Goal: Information Seeking & Learning: Find specific fact

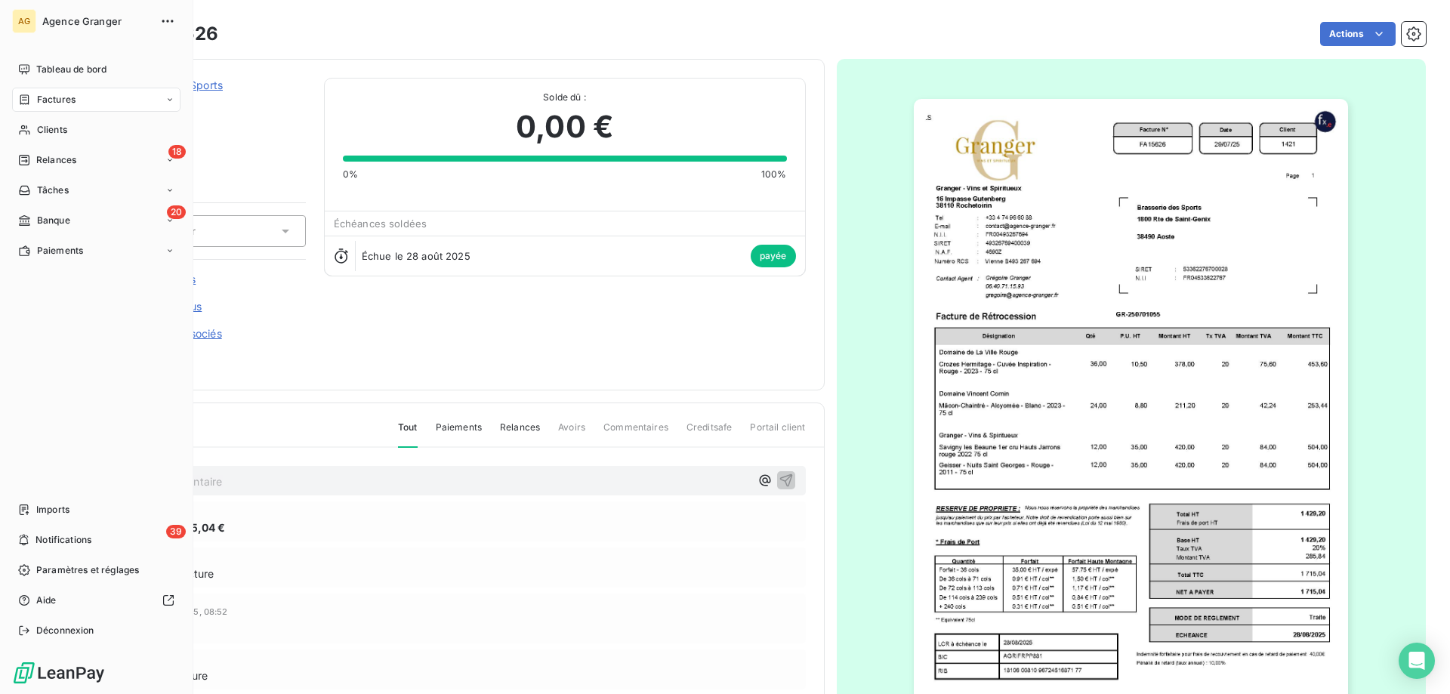
click at [51, 91] on div "Factures" at bounding box center [96, 100] width 168 height 24
click at [69, 98] on span "Factures" at bounding box center [56, 100] width 39 height 14
click at [68, 105] on span "Factures" at bounding box center [56, 100] width 39 height 14
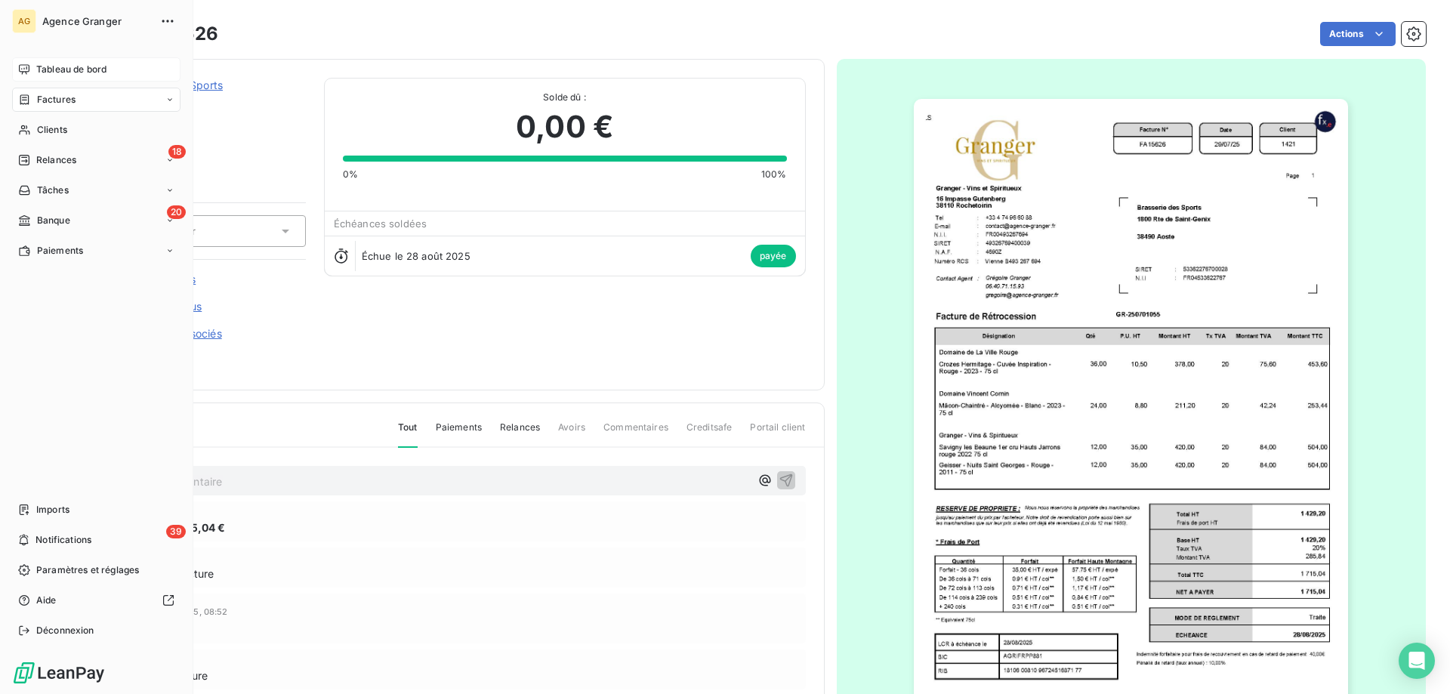
click at [82, 75] on span "Tableau de bord" at bounding box center [71, 70] width 70 height 14
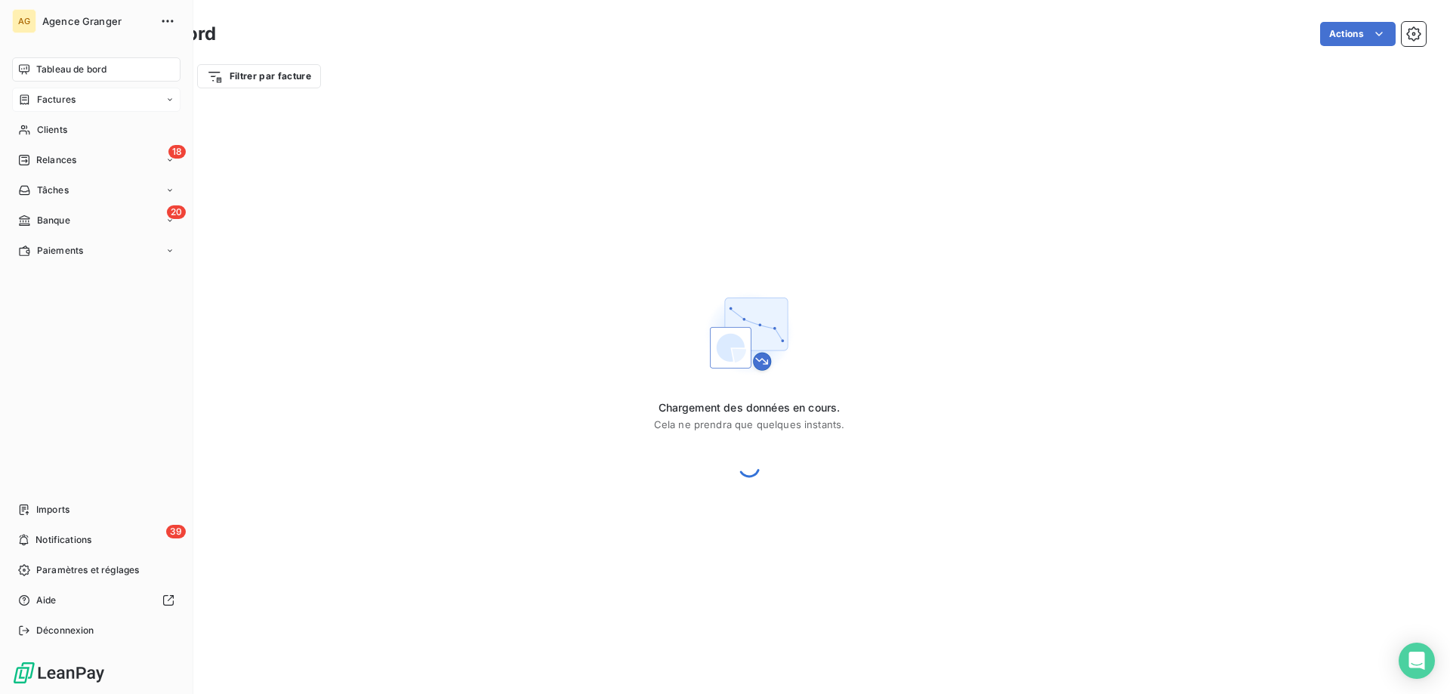
click at [82, 91] on div "Factures" at bounding box center [96, 100] width 168 height 24
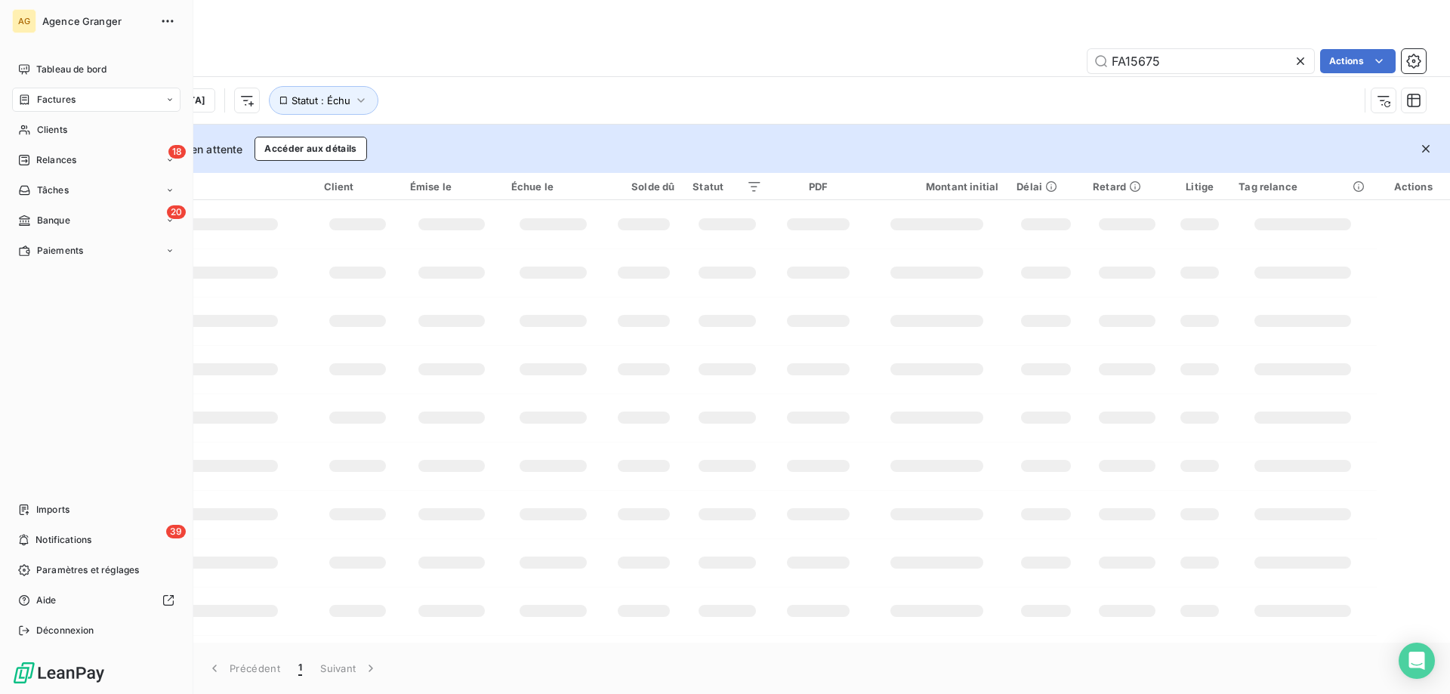
click at [57, 96] on span "Factures" at bounding box center [56, 100] width 39 height 14
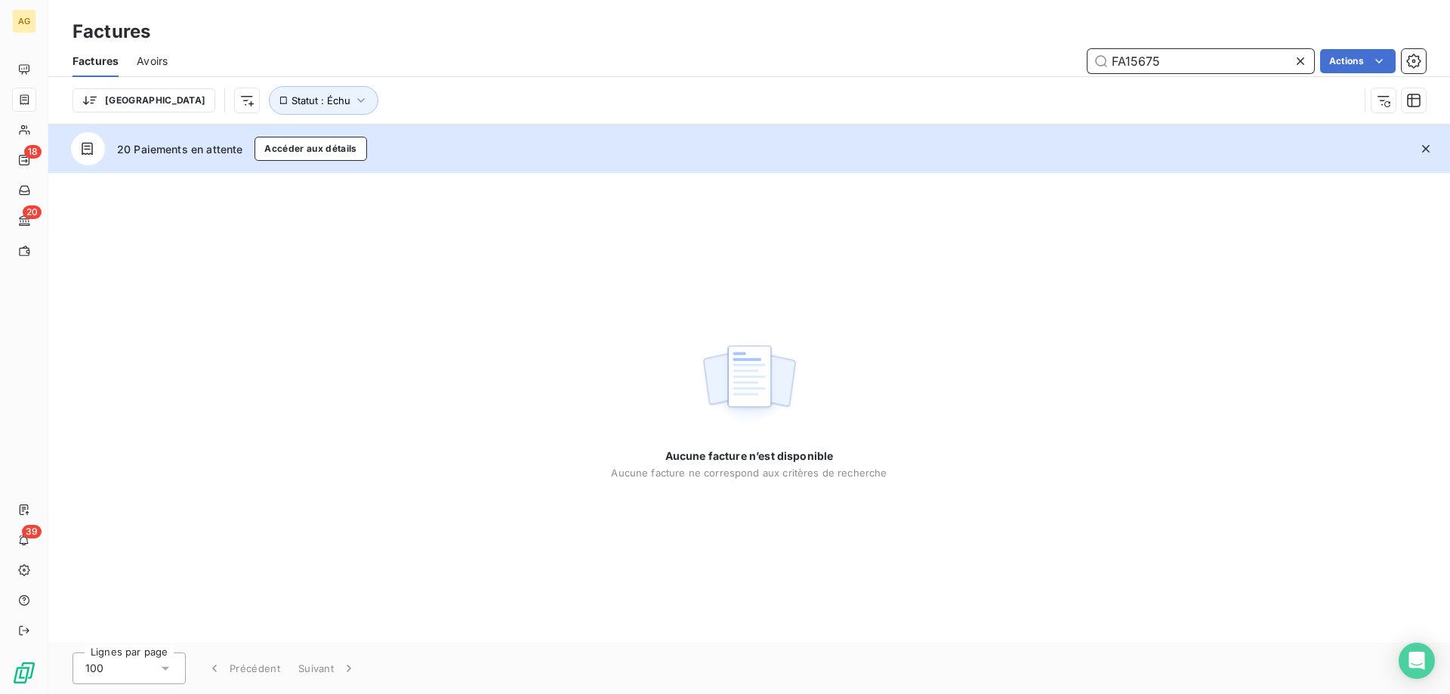
click at [1136, 70] on input "FA15675" at bounding box center [1201, 61] width 227 height 24
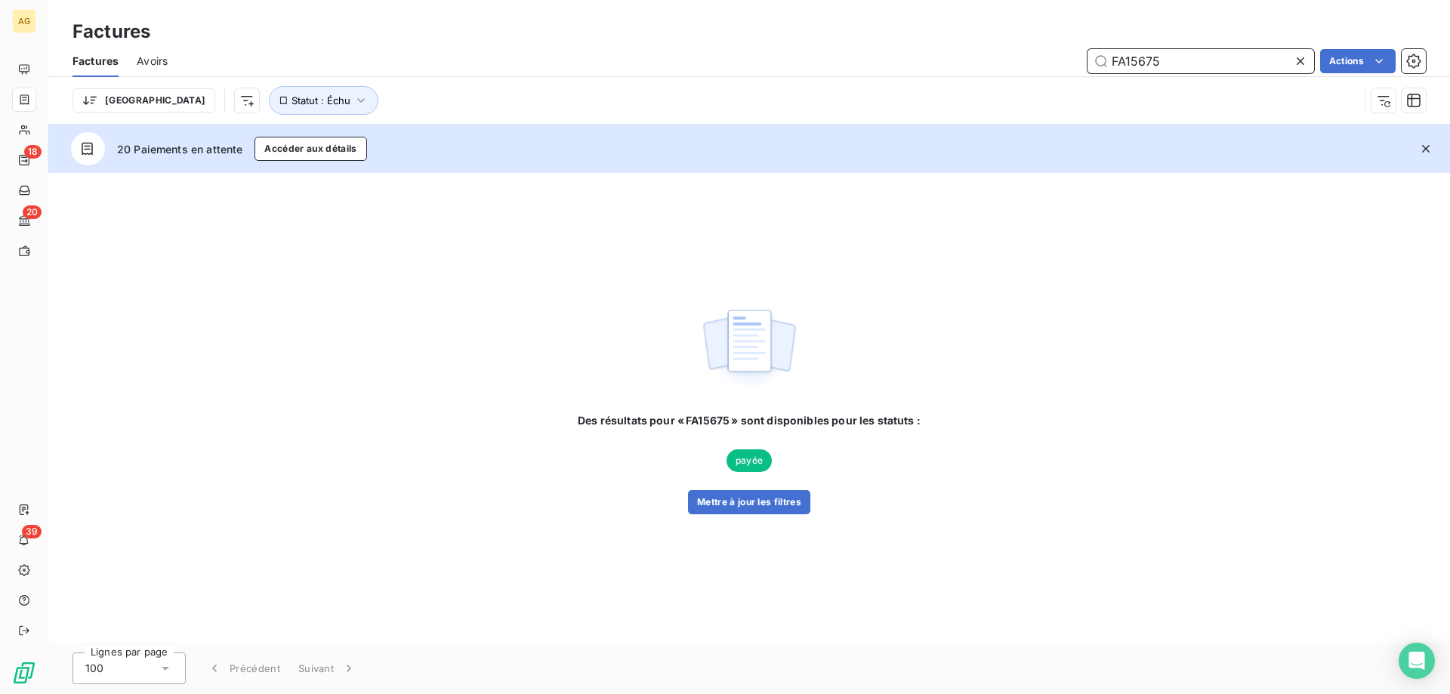
drag, startPoint x: 1209, startPoint y: 58, endPoint x: 690, endPoint y: 68, distance: 519.8
click at [730, 69] on div "FA15675 Actions" at bounding box center [806, 61] width 1240 height 24
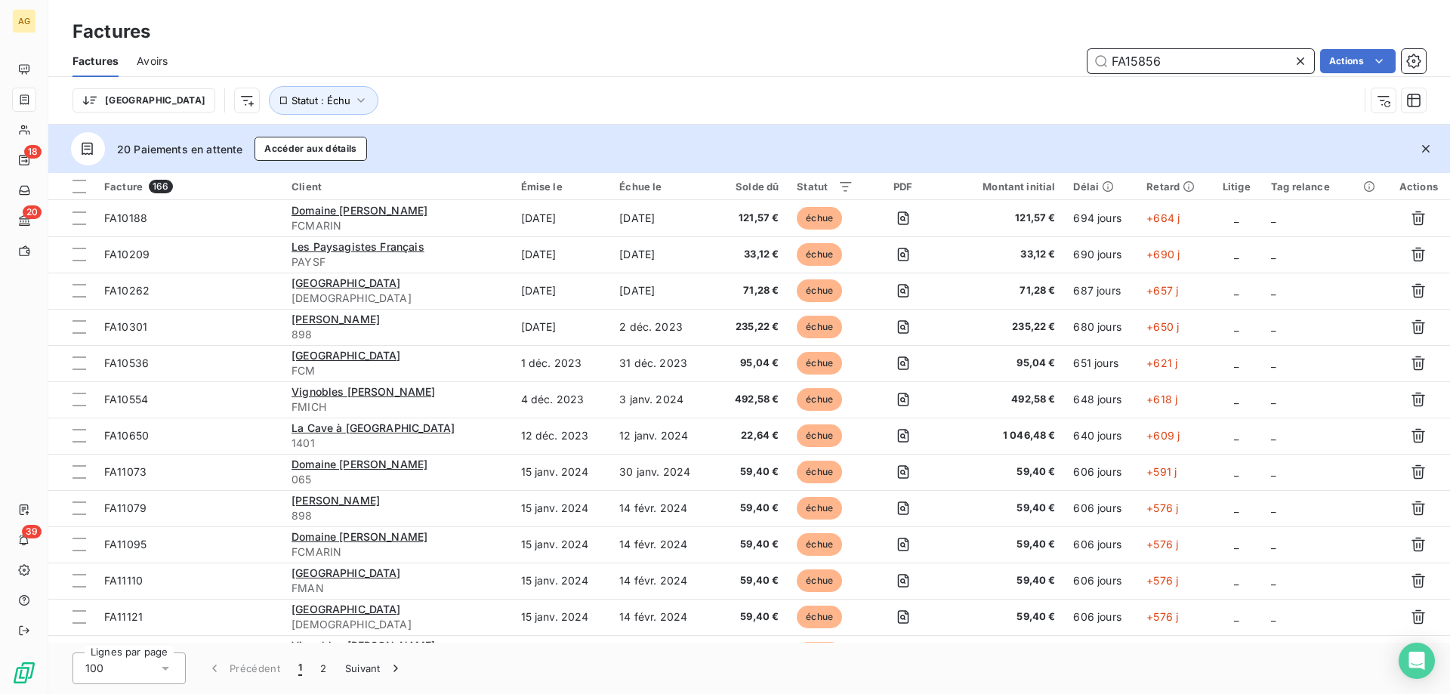
type input "FA15856"
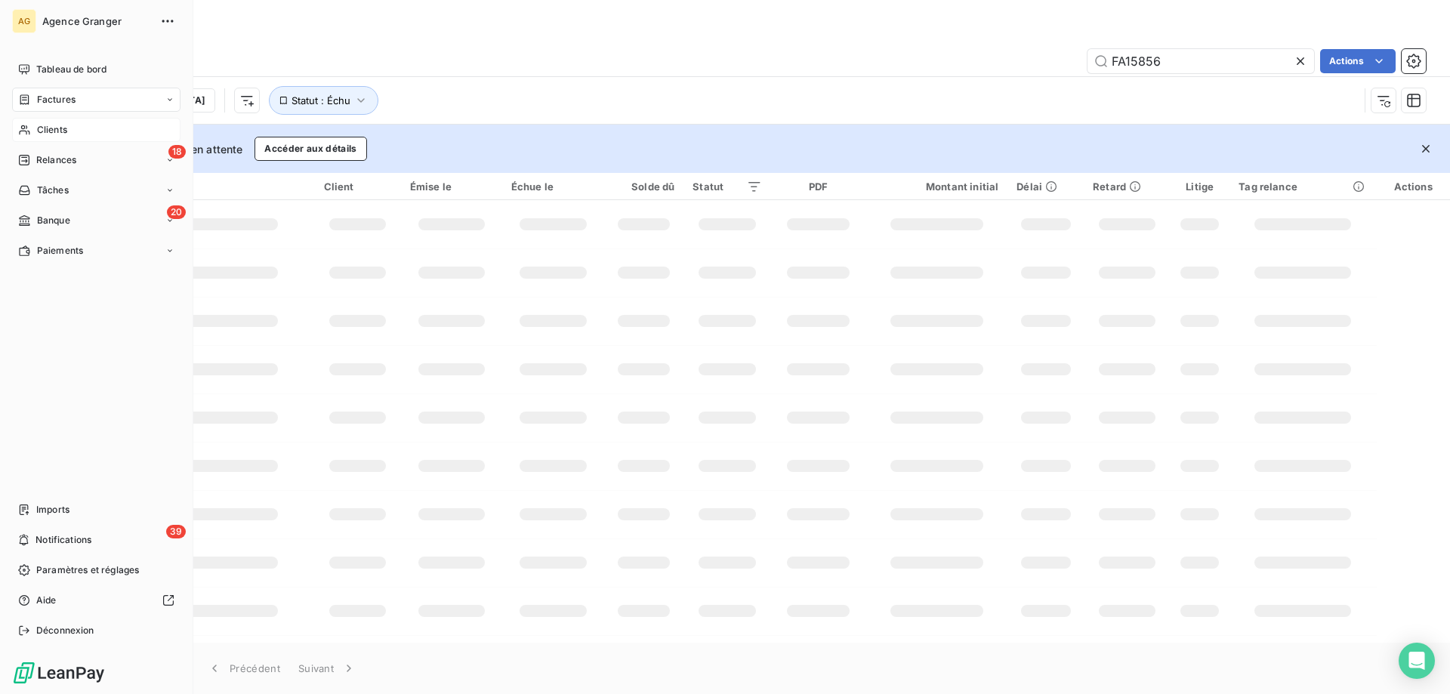
click at [26, 131] on icon at bounding box center [24, 130] width 13 height 12
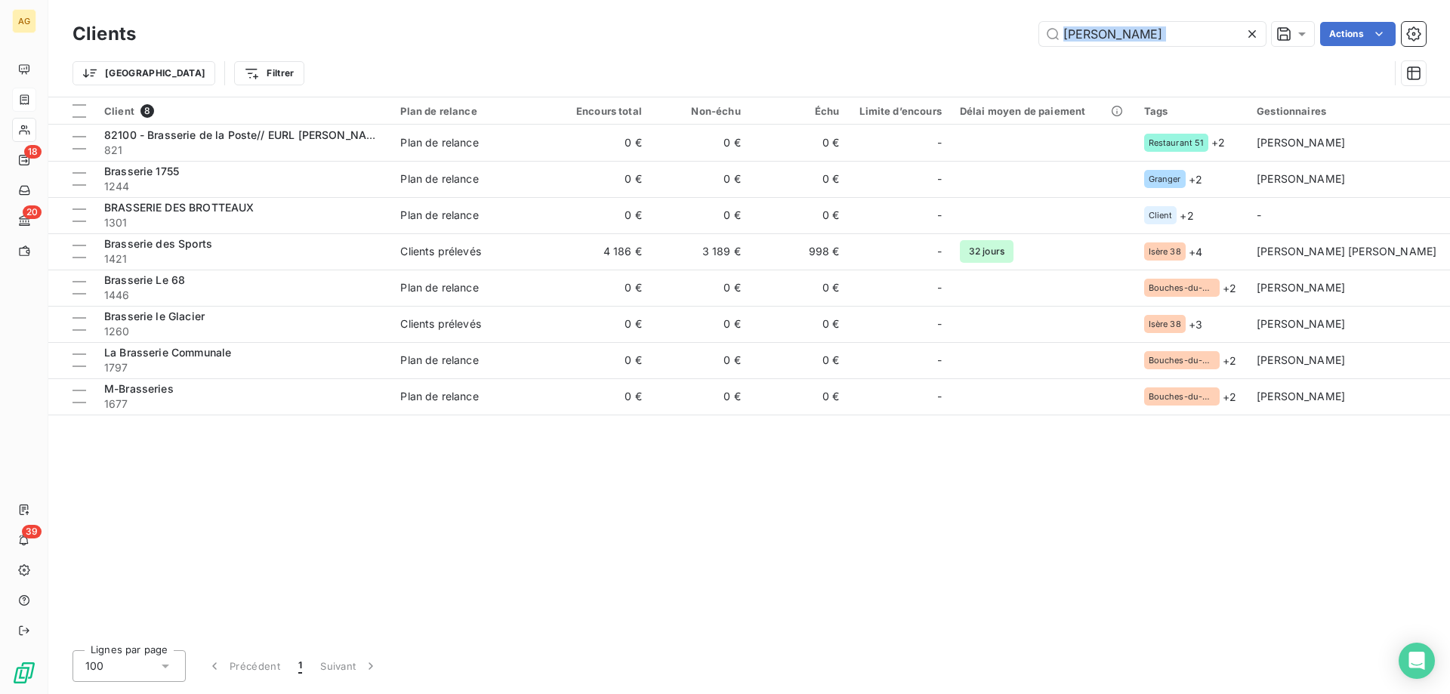
drag, startPoint x: 1157, startPoint y: 53, endPoint x: 848, endPoint y: 85, distance: 310.7
click at [848, 85] on div "Clients [PERSON_NAME] Actions Trier Filtrer" at bounding box center [750, 57] width 1354 height 79
click at [1052, 35] on input "[PERSON_NAME]" at bounding box center [1152, 34] width 227 height 24
click at [1054, 36] on input "[PERSON_NAME]" at bounding box center [1152, 34] width 227 height 24
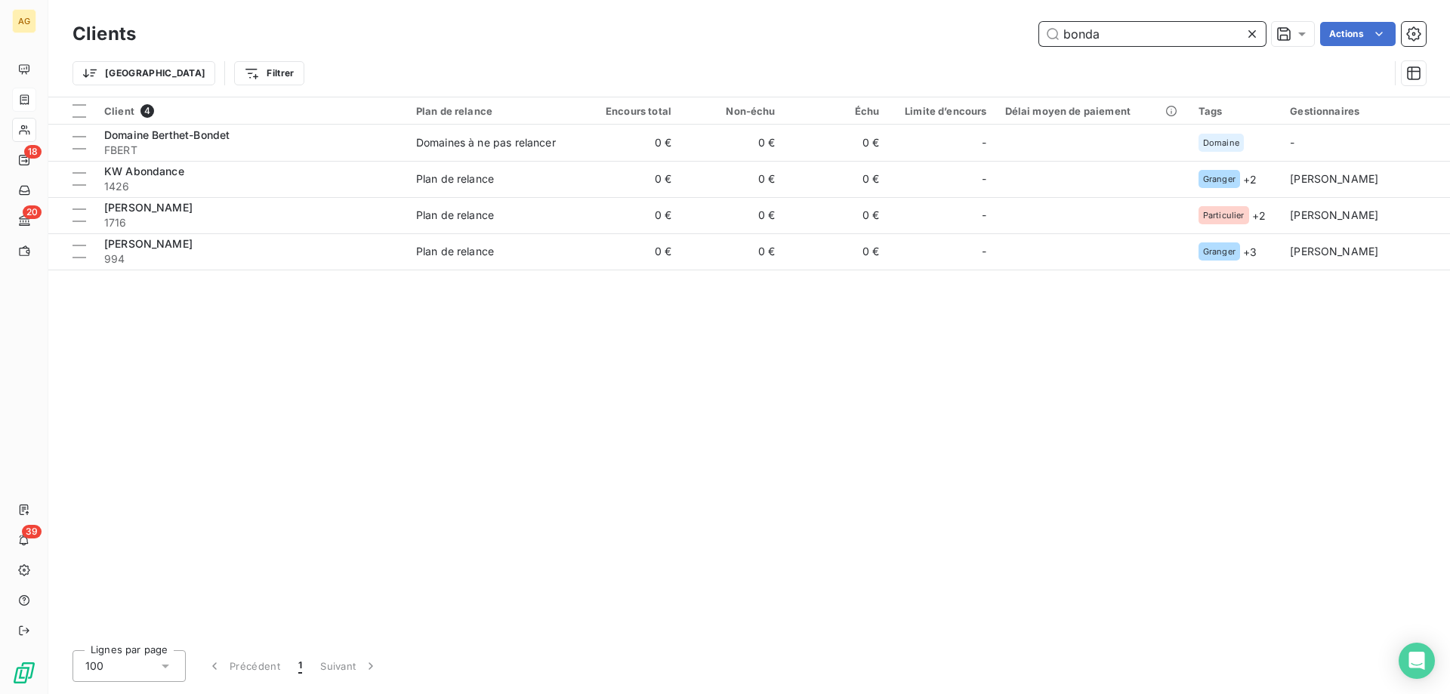
type input "bonda"
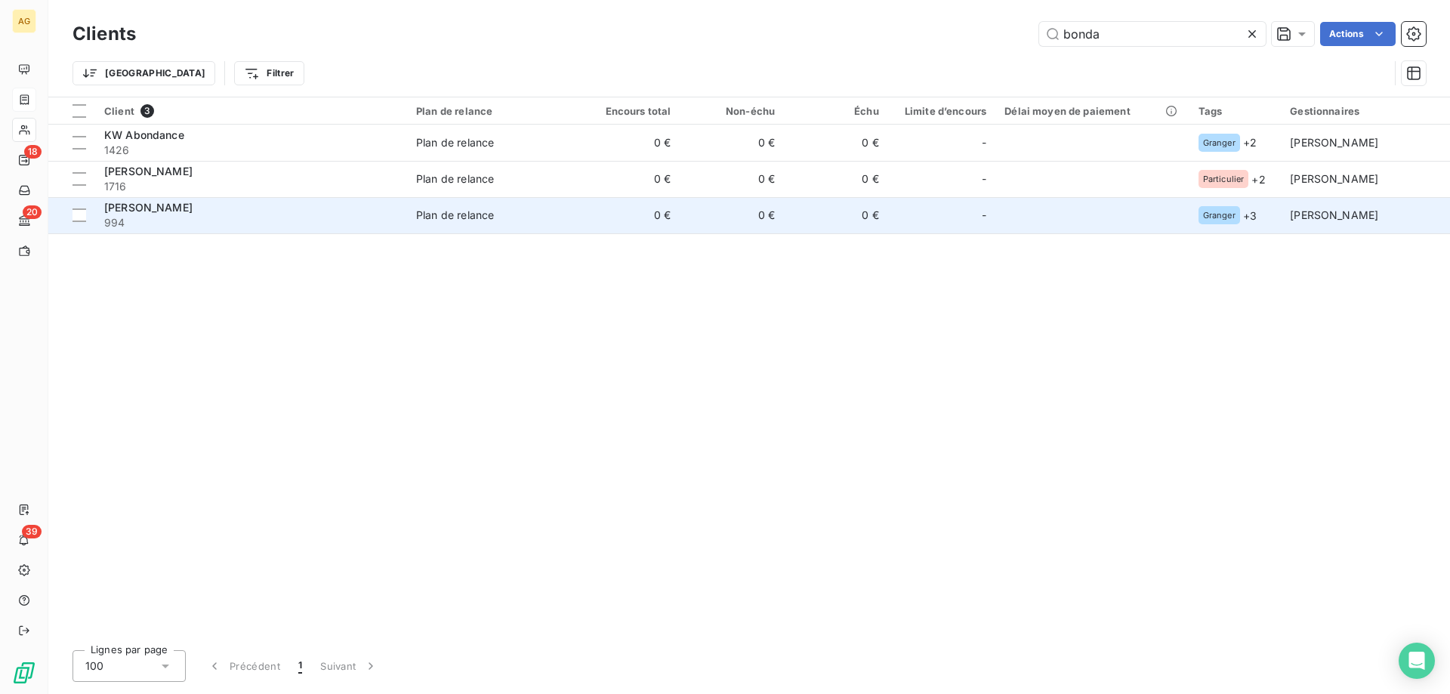
click at [448, 209] on div "Plan de relance" at bounding box center [455, 215] width 78 height 15
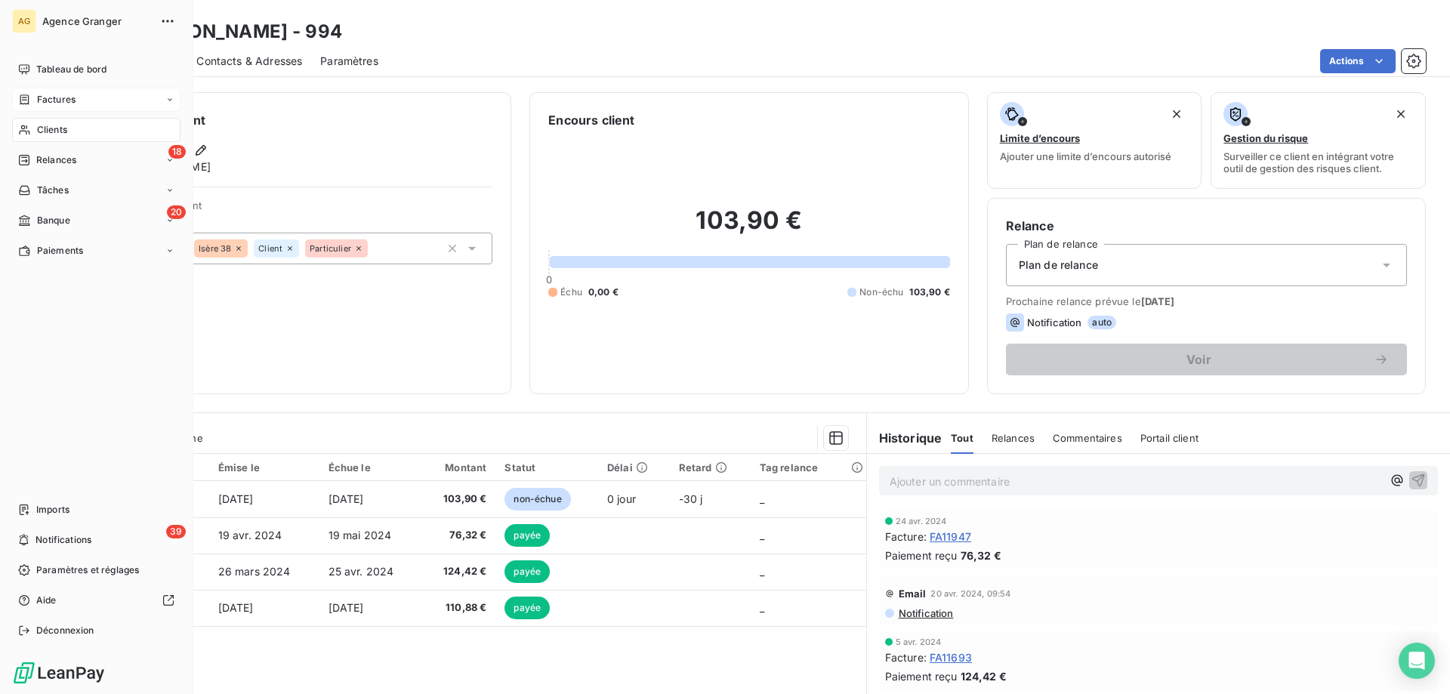
click at [74, 98] on span "Factures" at bounding box center [56, 100] width 39 height 14
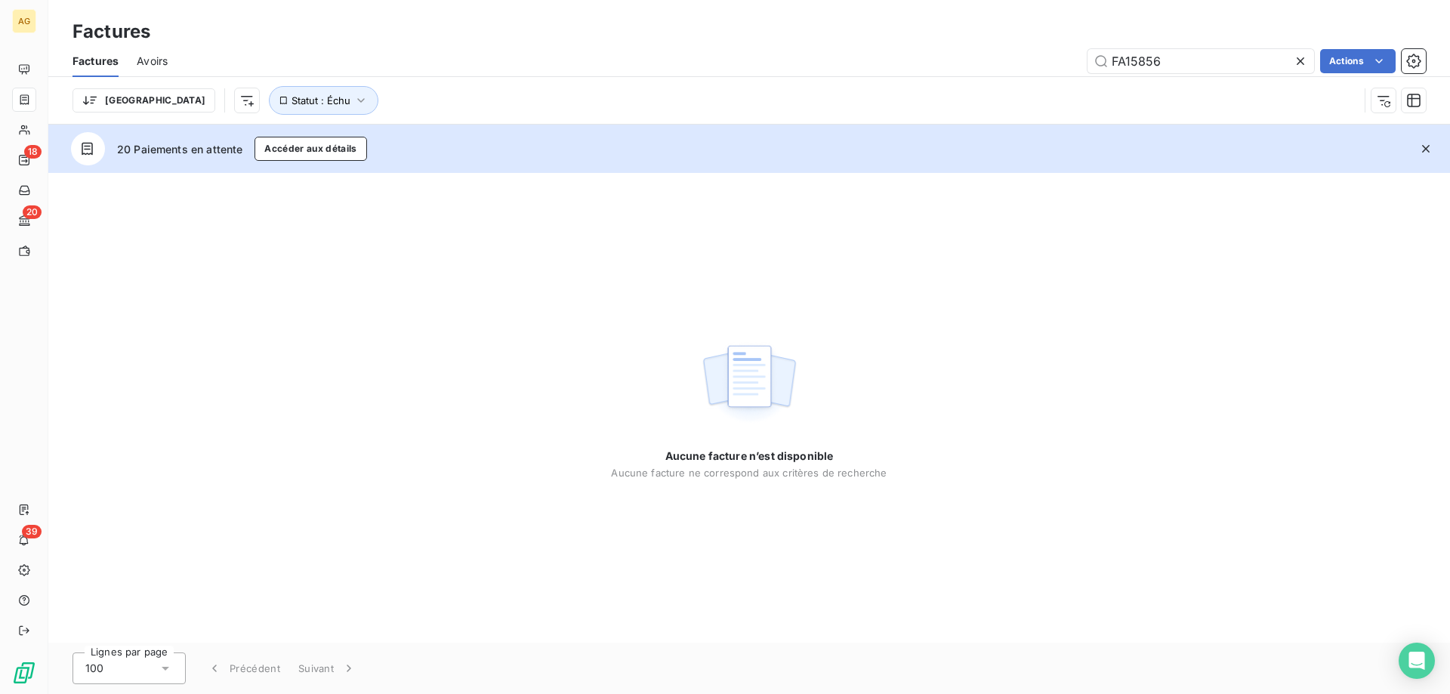
drag, startPoint x: 1103, startPoint y: 68, endPoint x: 997, endPoint y: 73, distance: 105.9
click at [997, 73] on div "FA15856 Actions" at bounding box center [806, 61] width 1240 height 24
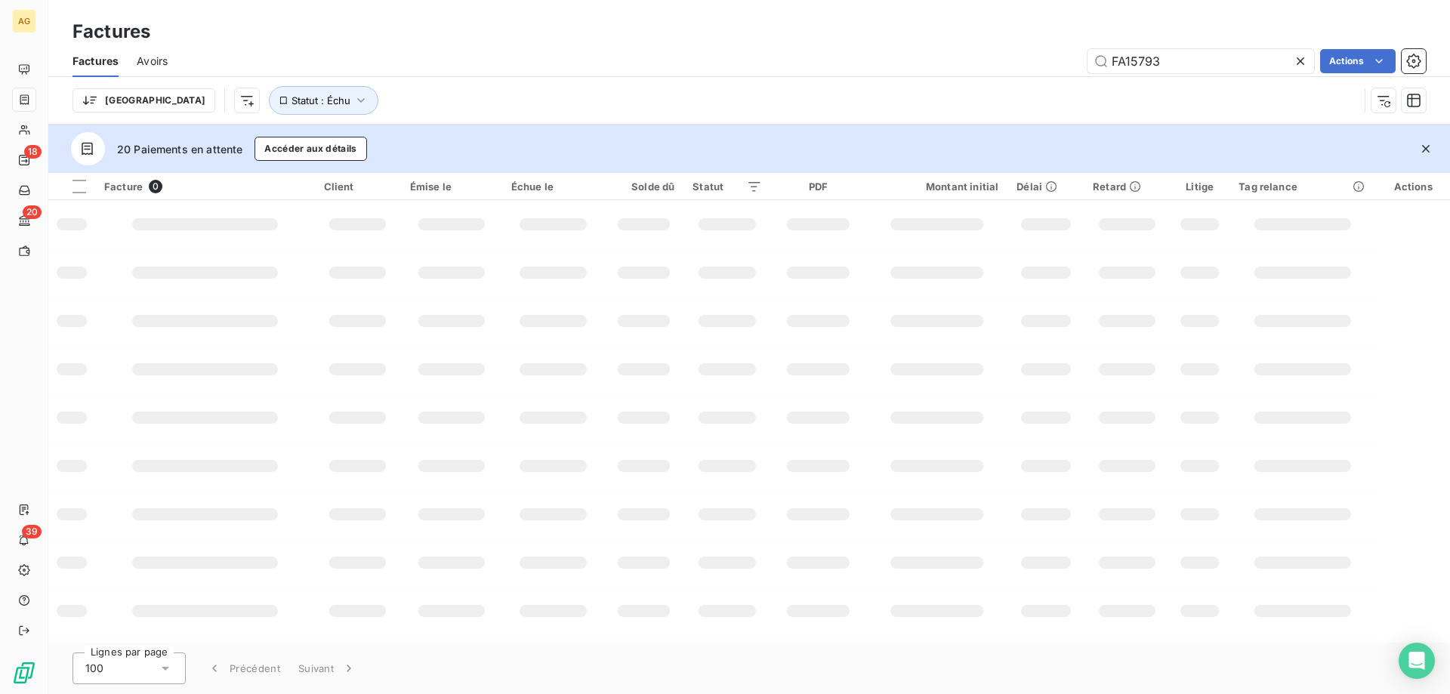
type input "FA15793"
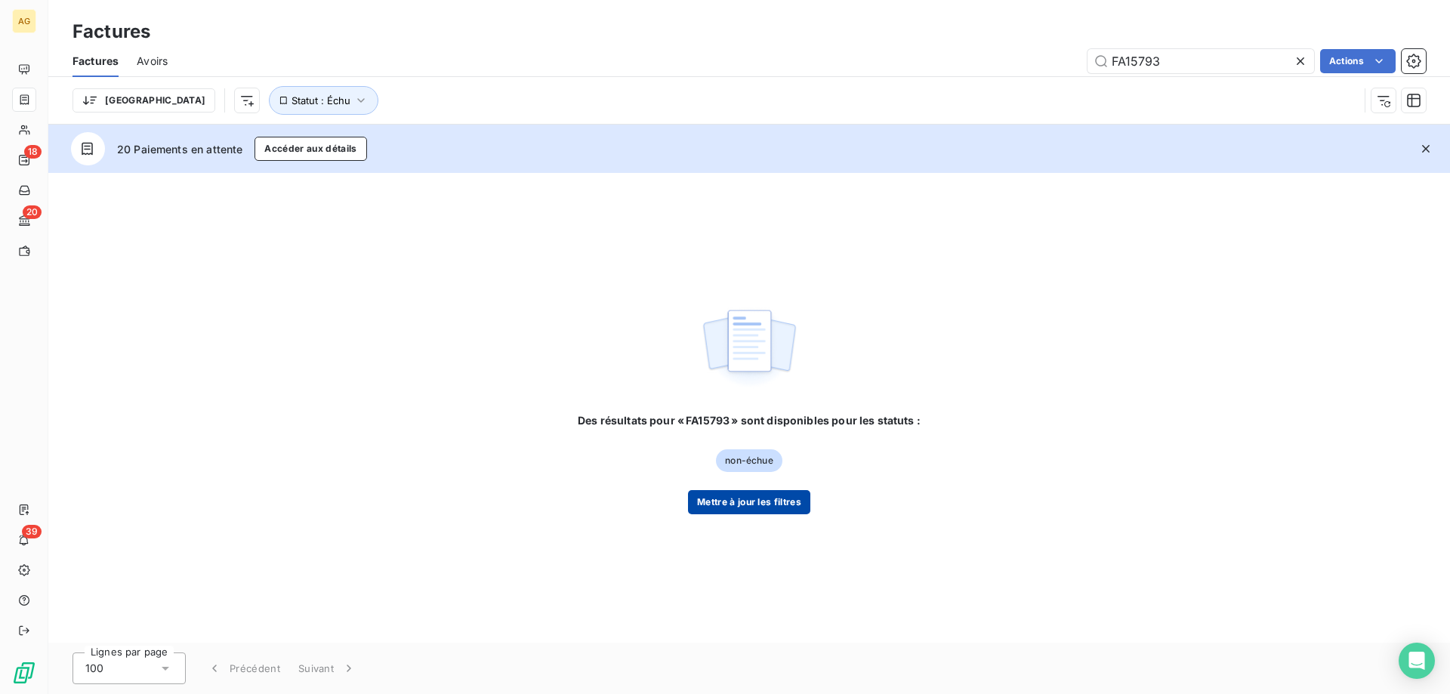
click at [749, 509] on button "Mettre à jour les filtres" at bounding box center [749, 502] width 122 height 24
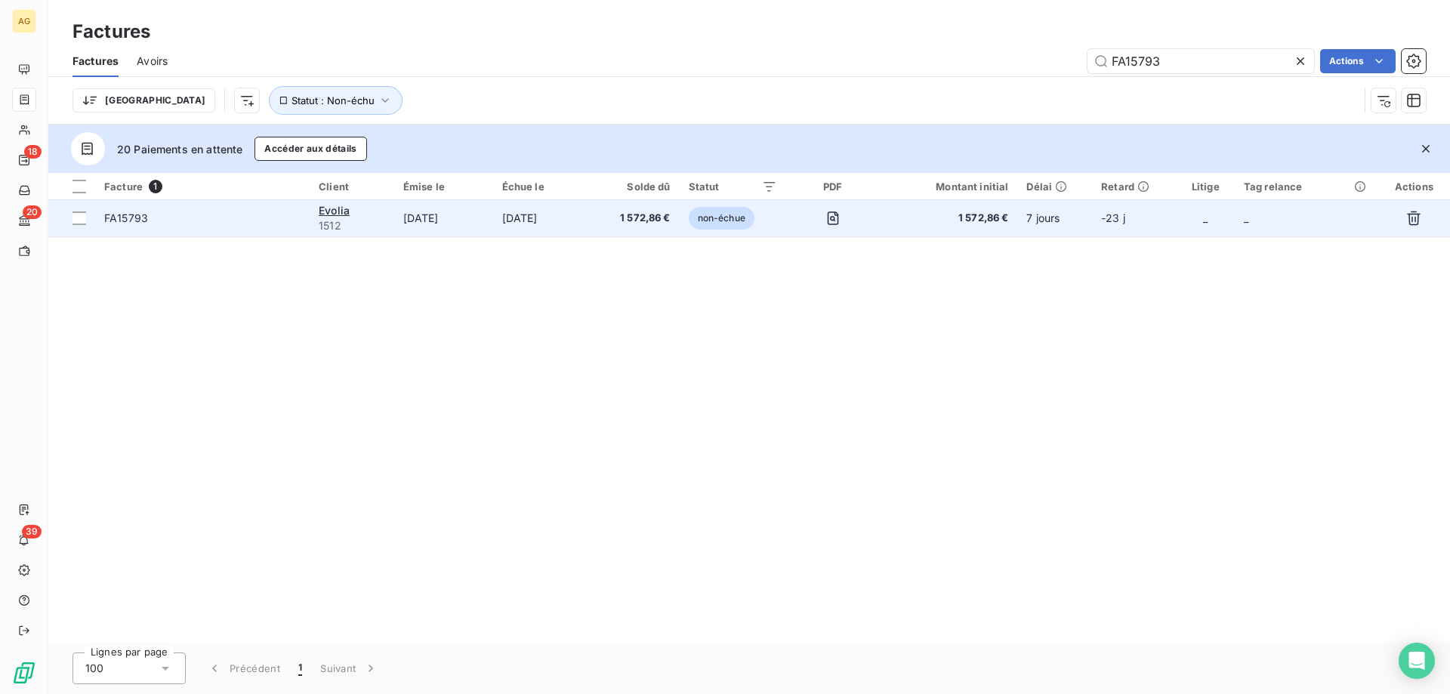
click at [213, 215] on span "FA15793" at bounding box center [202, 218] width 196 height 15
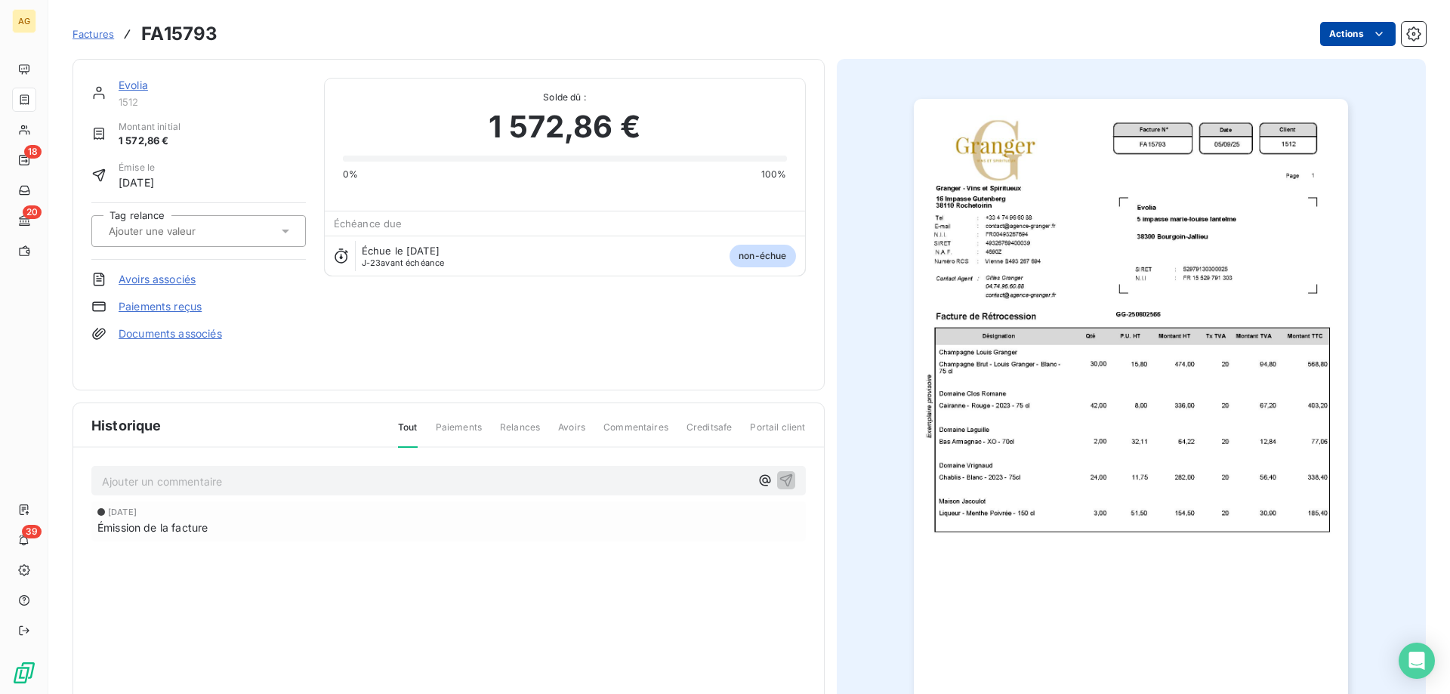
click at [1359, 36] on html "AG 18 20 39 Factures FA15793 Actions Evolia 1512 Montant initial 1 572,86 € Émi…" at bounding box center [725, 347] width 1450 height 694
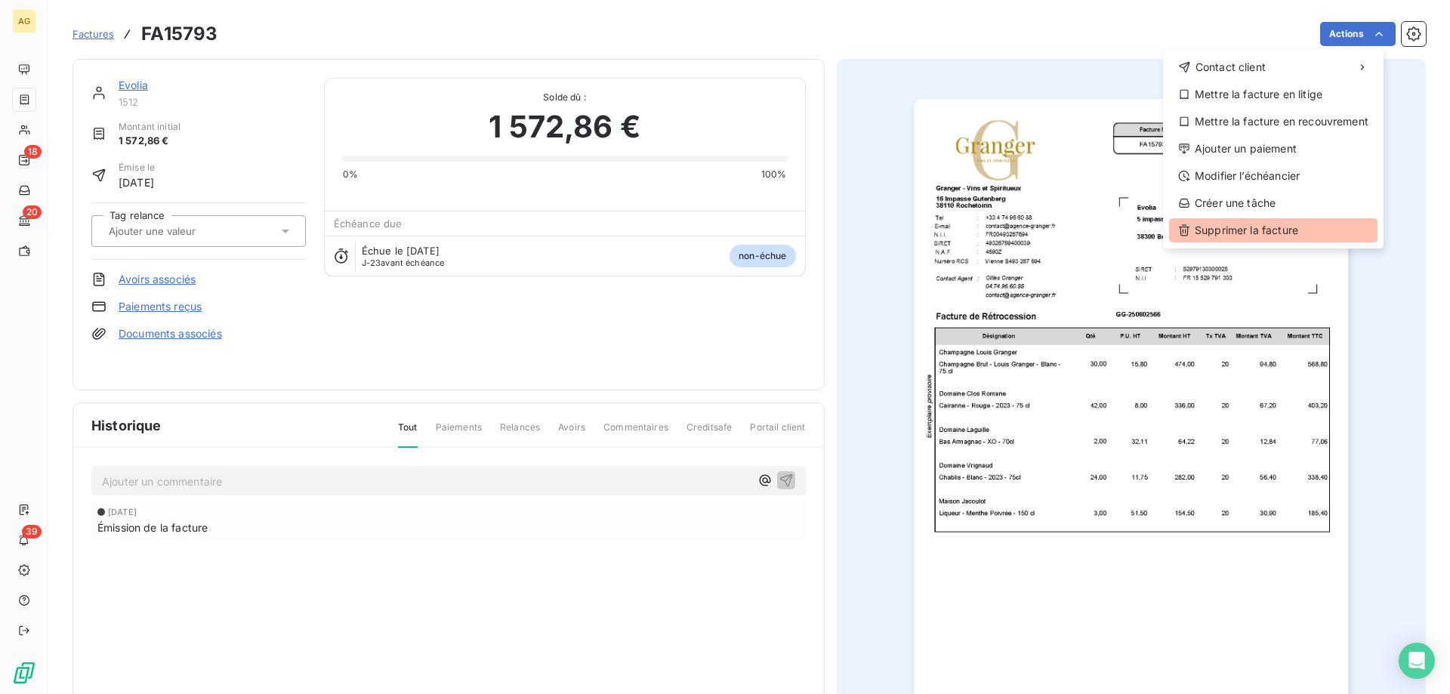
click at [1187, 219] on div "Supprimer la facture" at bounding box center [1273, 230] width 208 height 24
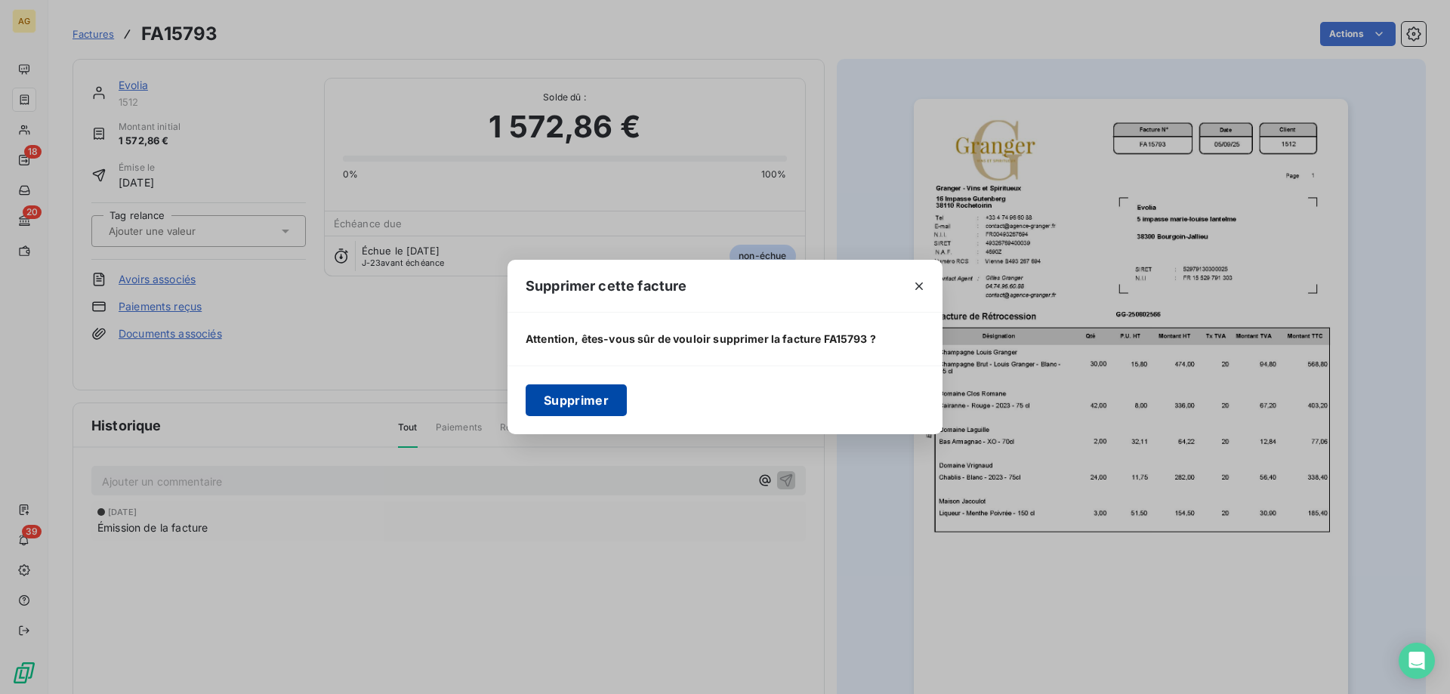
click at [567, 404] on button "Supprimer" at bounding box center [576, 400] width 101 height 32
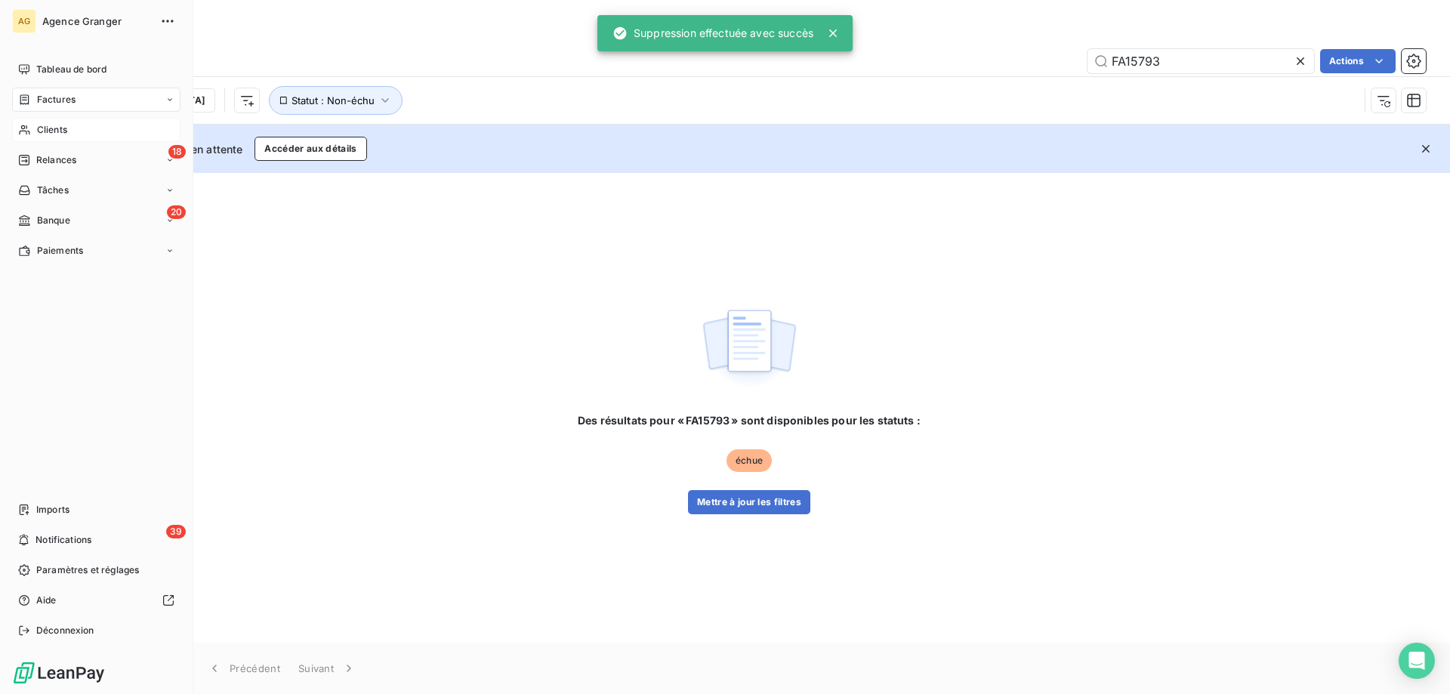
click at [30, 118] on div "Clients" at bounding box center [96, 130] width 168 height 24
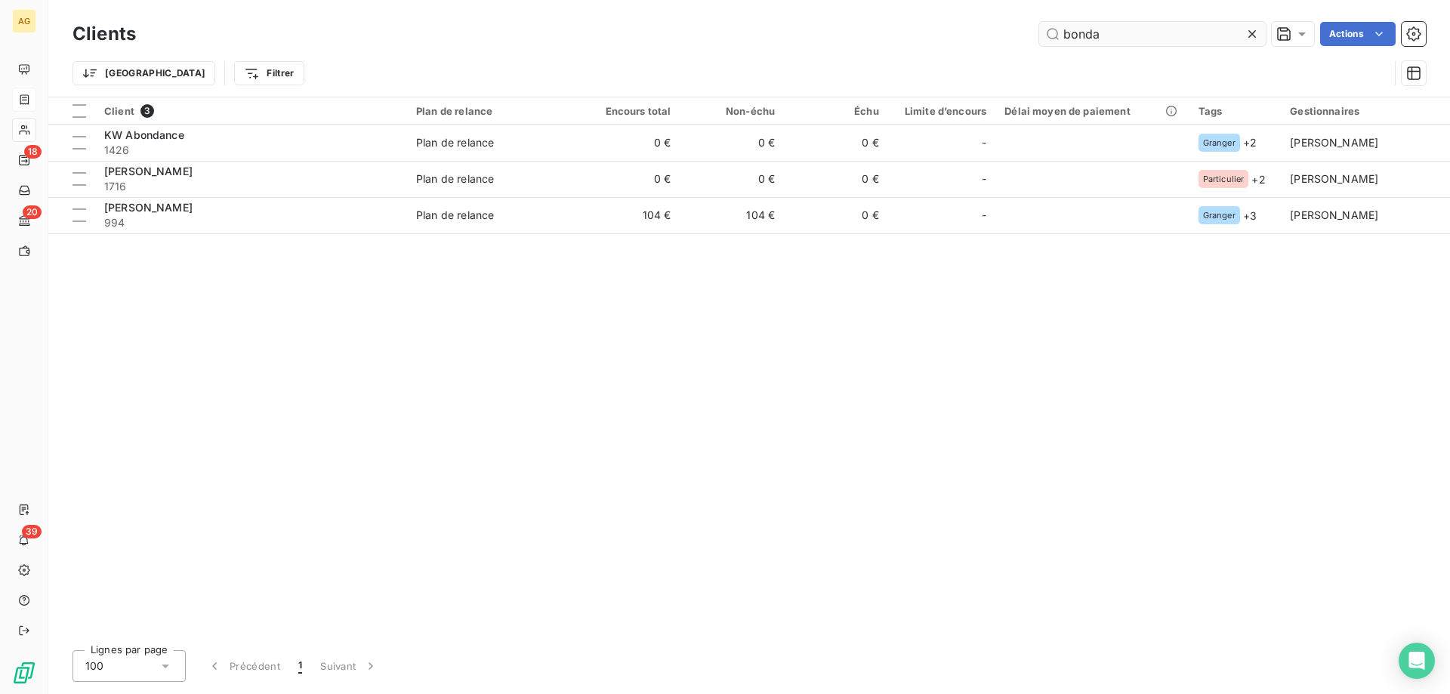
click at [1256, 31] on icon at bounding box center [1252, 33] width 15 height 15
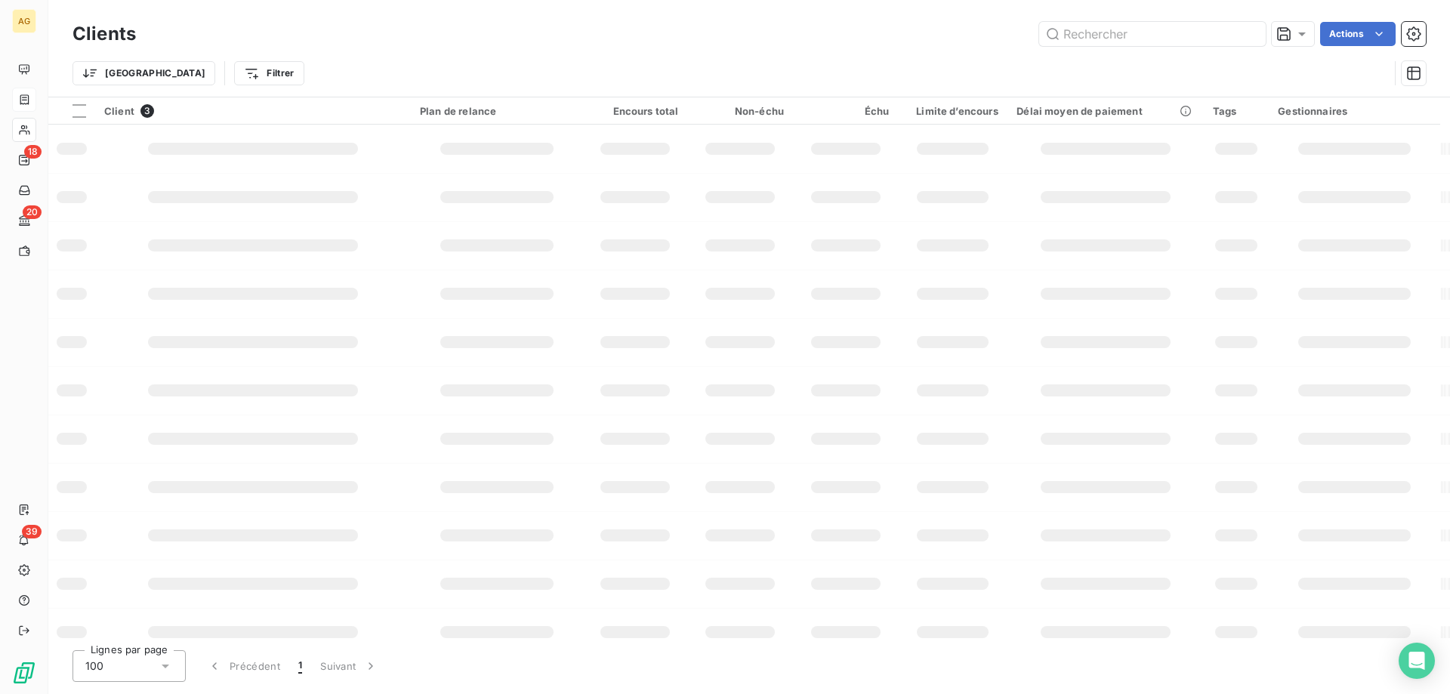
click at [153, 81] on div "Trier Filtrer" at bounding box center [731, 73] width 1317 height 29
click at [169, 76] on html "AG 18 20 39 Clients Actions Trier Filtrer Client 3 Plan de relance Encours tota…" at bounding box center [725, 347] width 1450 height 694
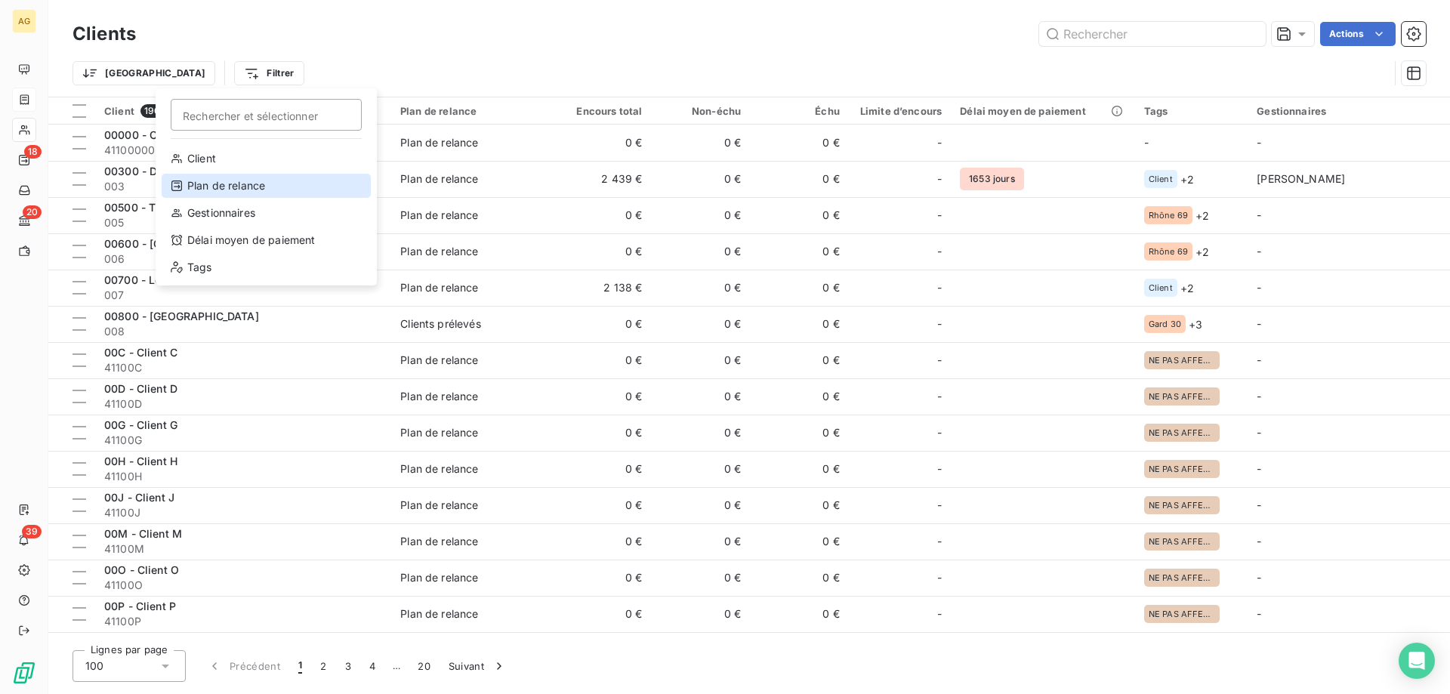
click at [206, 197] on div "Plan de relance" at bounding box center [266, 186] width 209 height 24
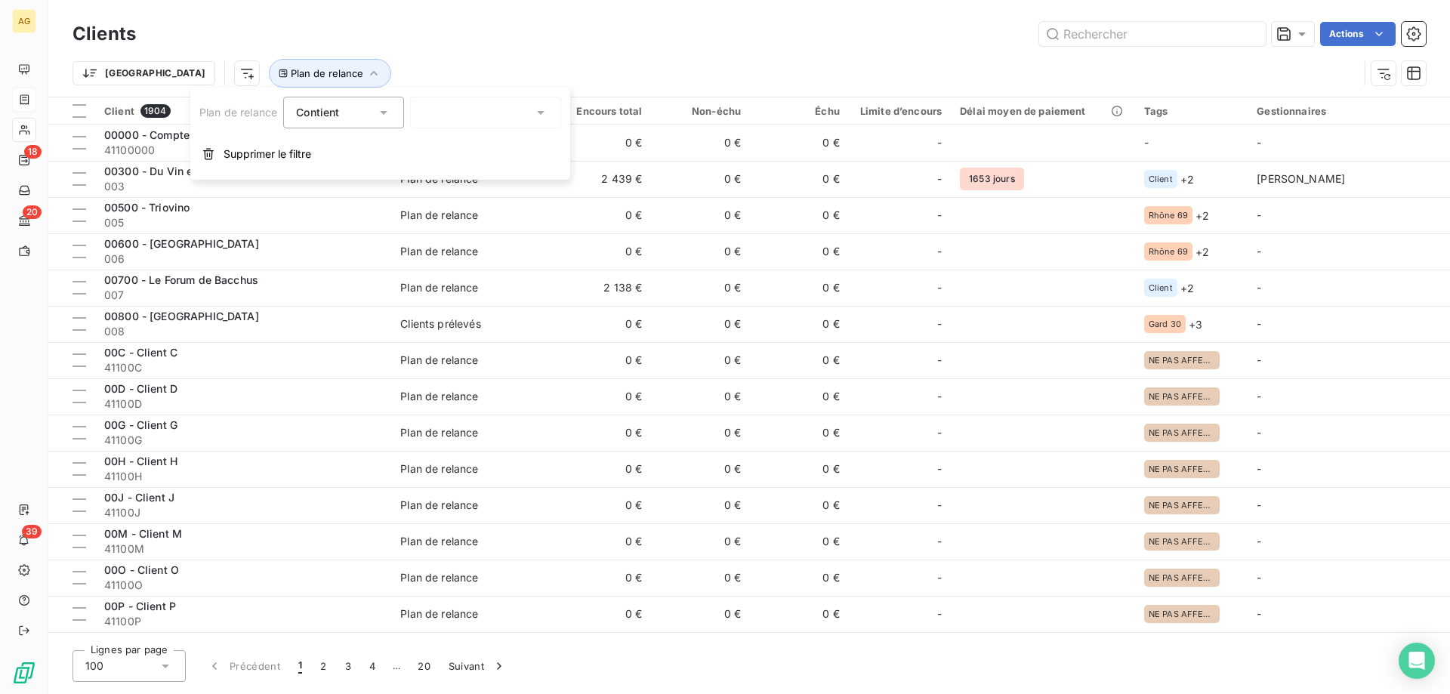
click at [470, 131] on div "Plan de relance Contient Supprimer le filtre" at bounding box center [380, 134] width 380 height 92
click at [468, 124] on div at bounding box center [485, 113] width 151 height 32
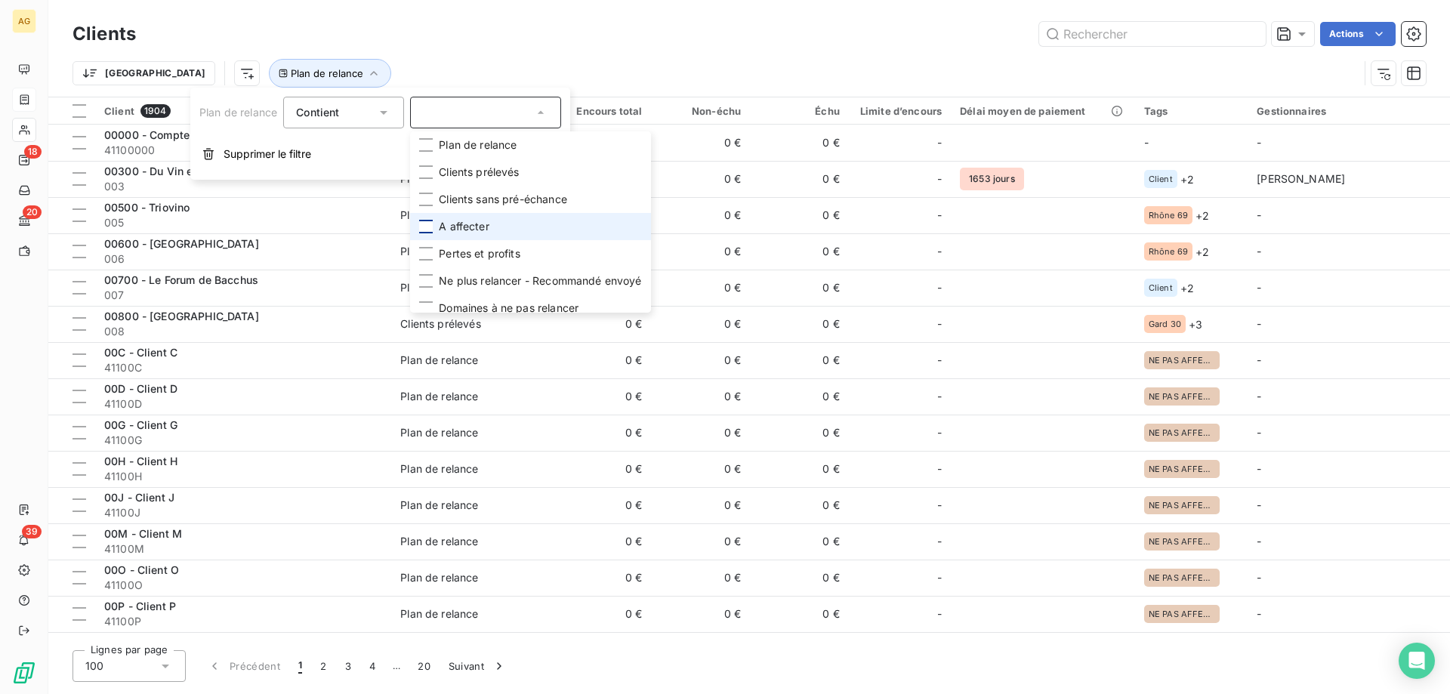
click at [432, 230] on li "A affecter" at bounding box center [530, 226] width 240 height 27
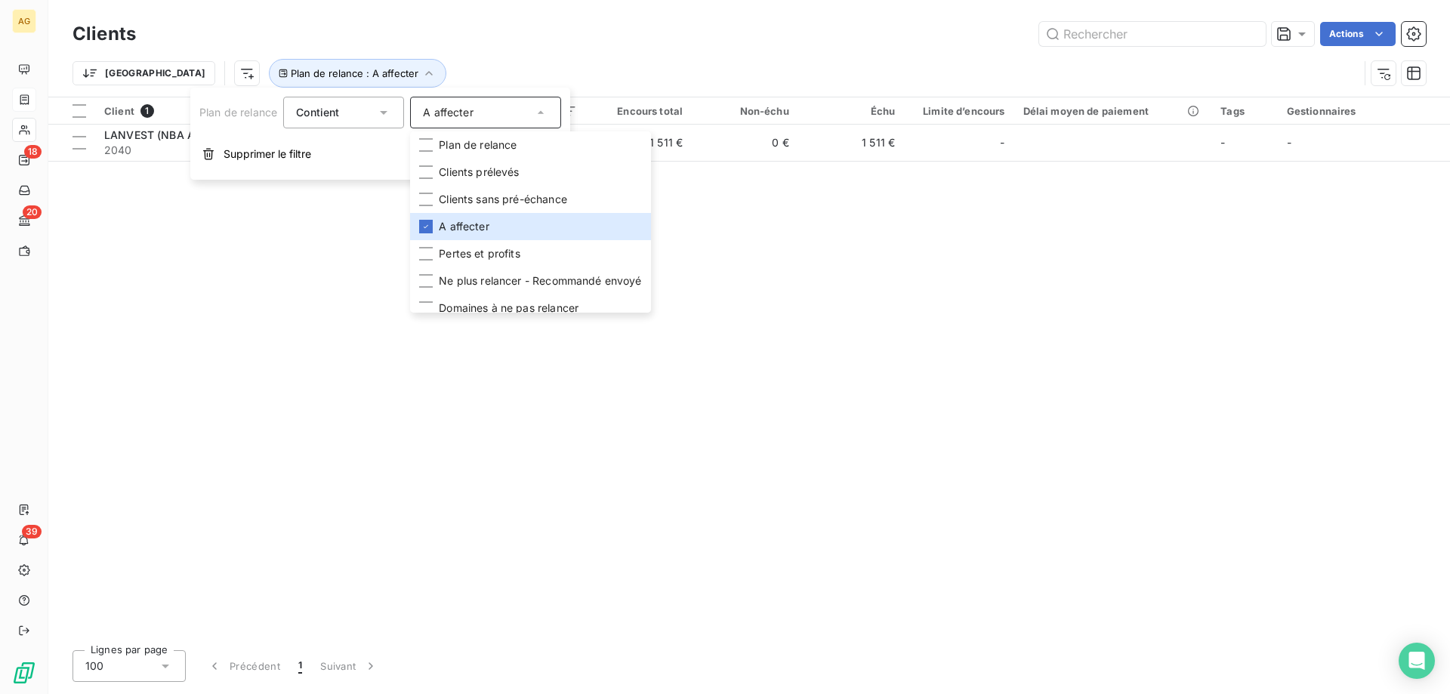
click at [490, 43] on div "Actions" at bounding box center [790, 34] width 1272 height 24
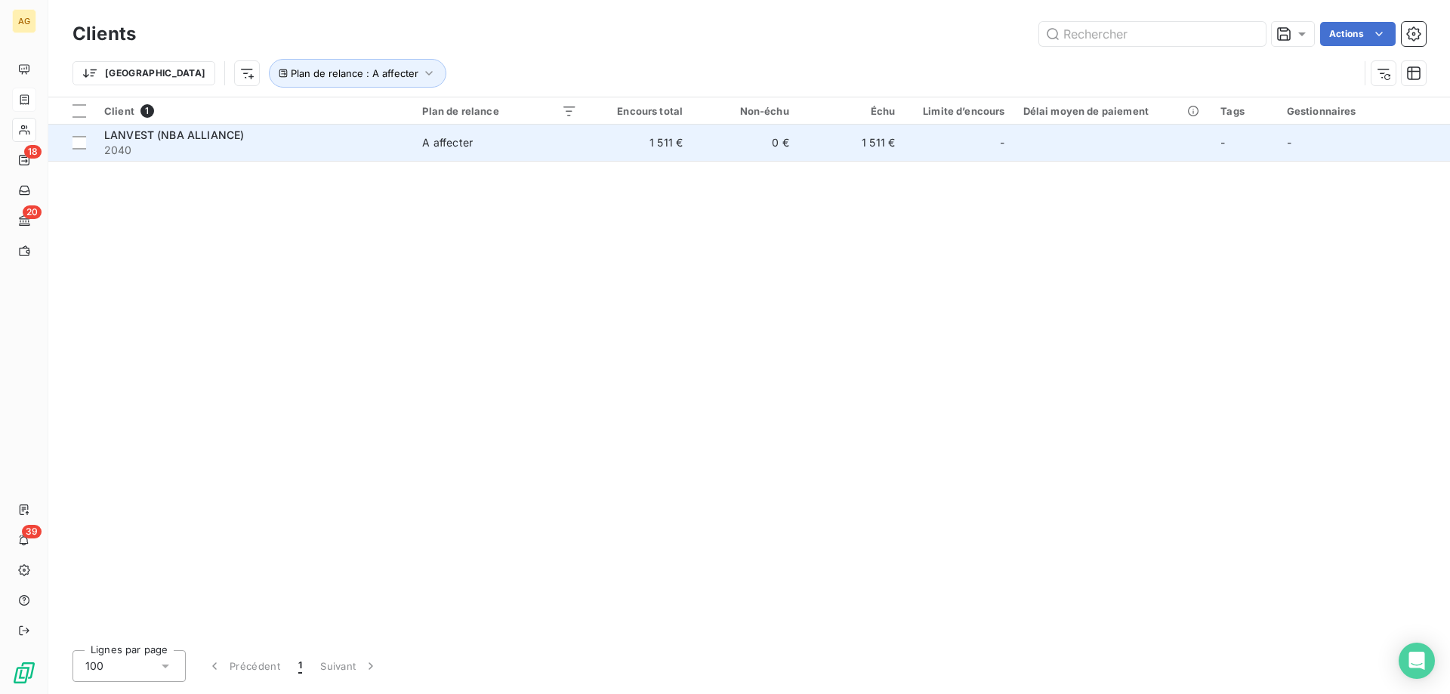
click at [330, 134] on div "LANVEST (NBA ALLIANCE)" at bounding box center [254, 135] width 300 height 15
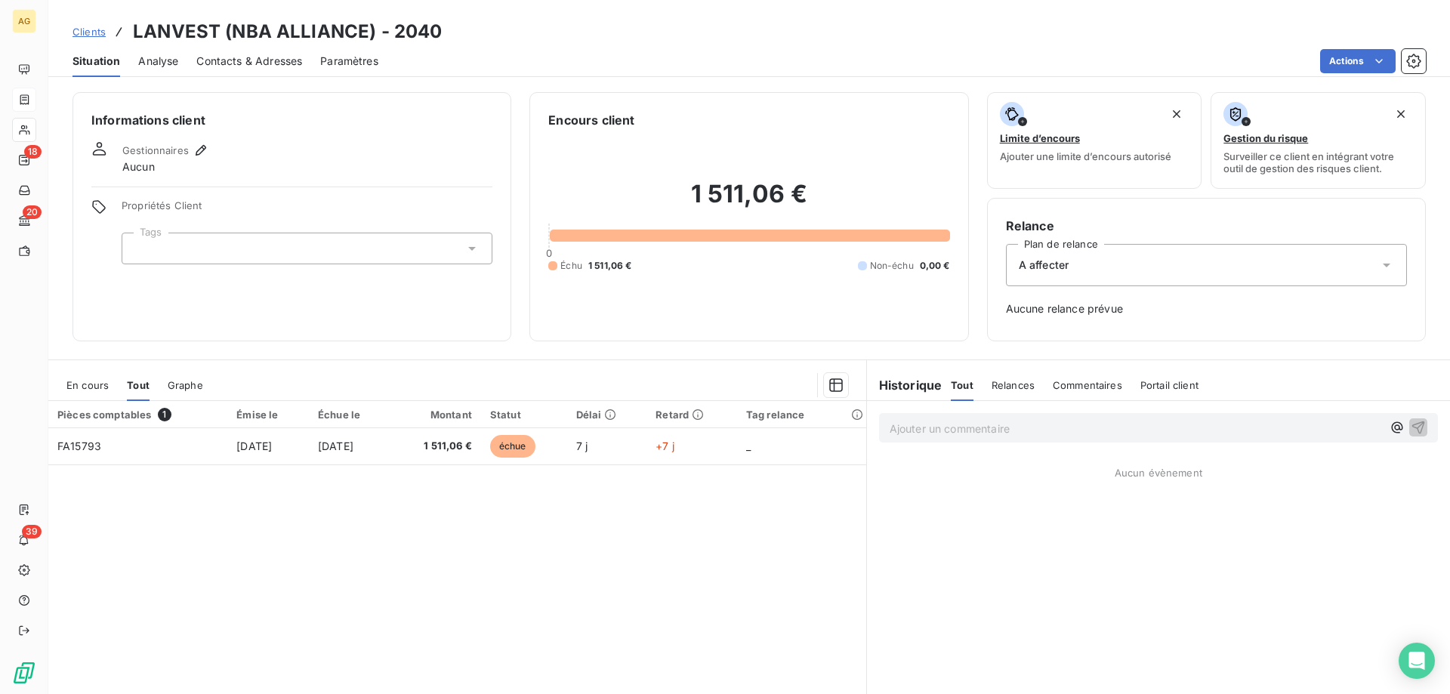
click at [205, 239] on div at bounding box center [307, 249] width 371 height 32
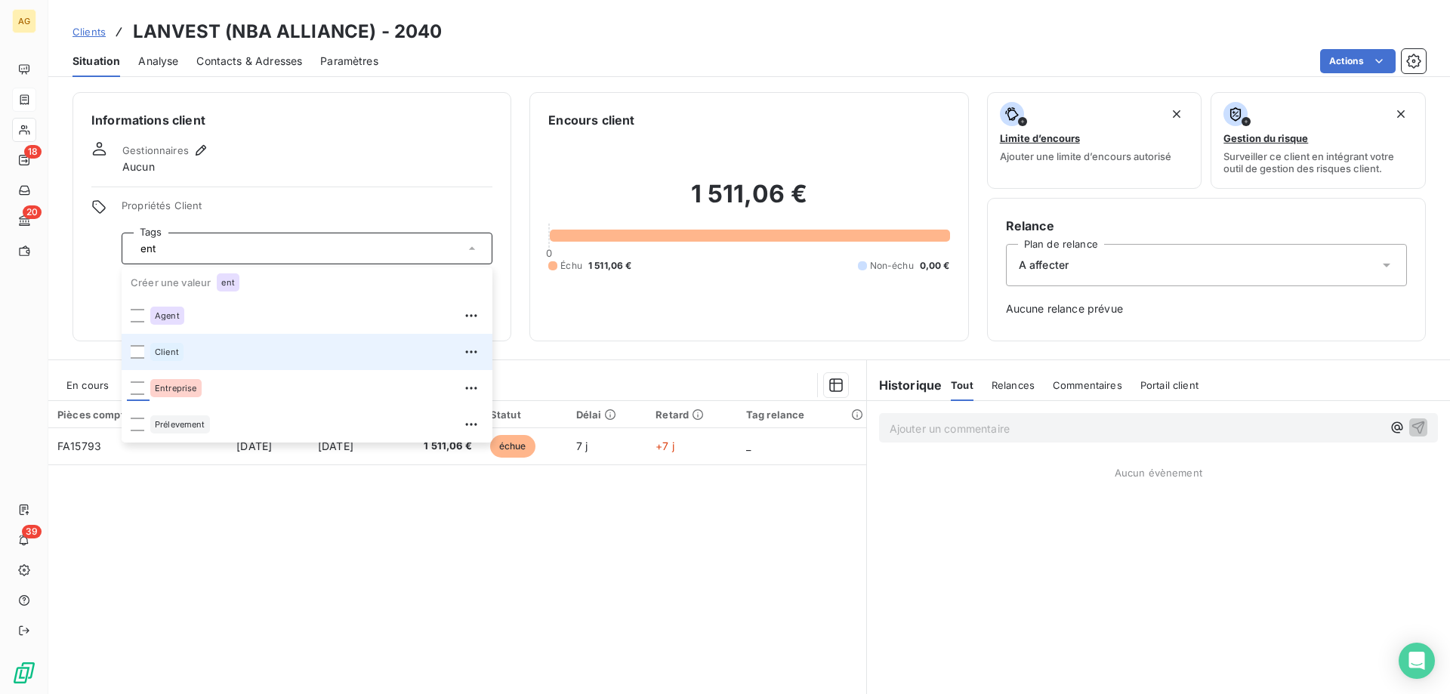
click at [150, 350] on li "Client" at bounding box center [307, 352] width 371 height 36
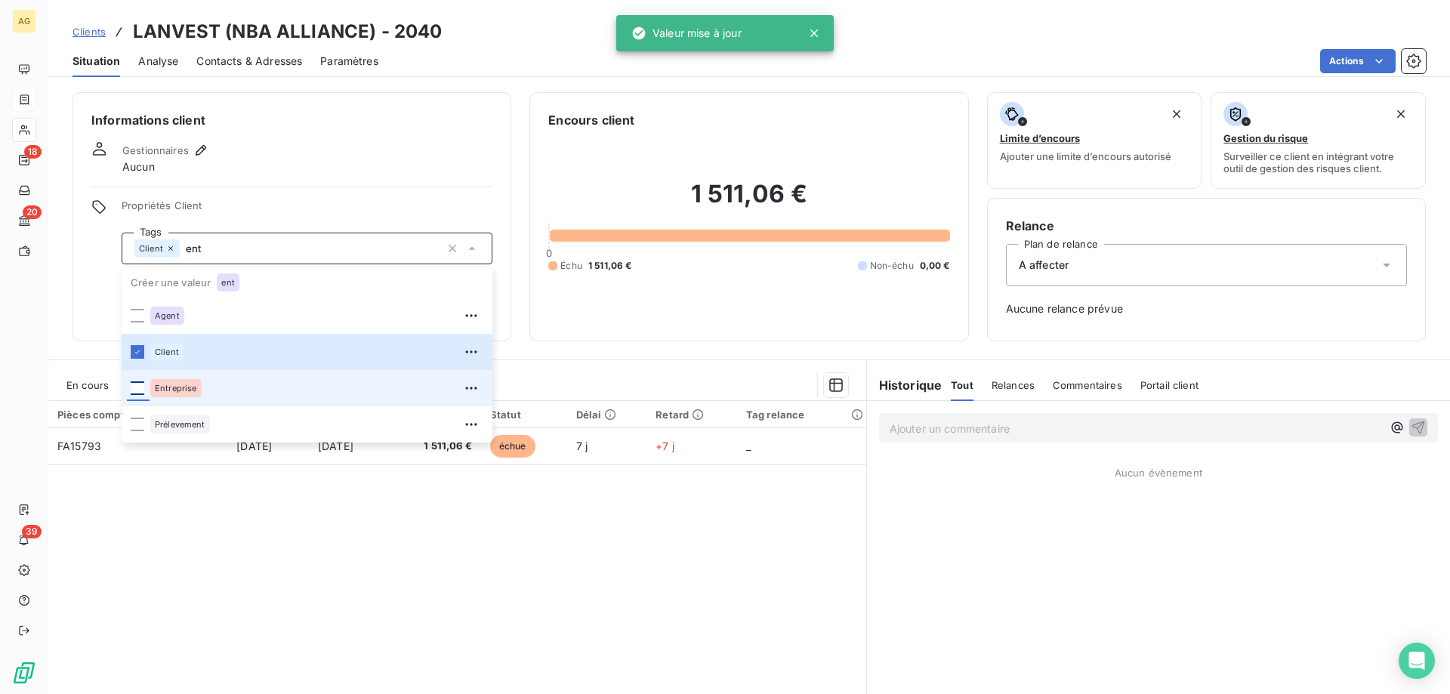
click at [135, 385] on div at bounding box center [138, 388] width 14 height 14
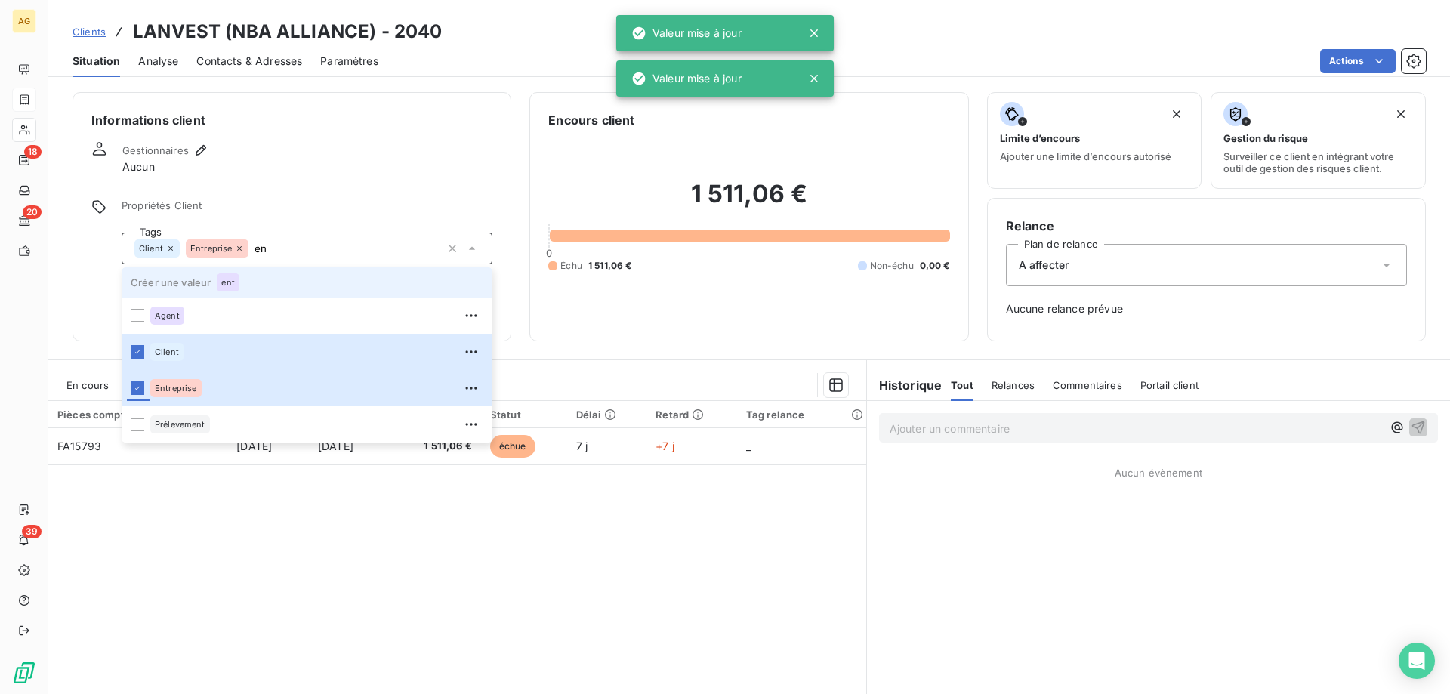
type input "e"
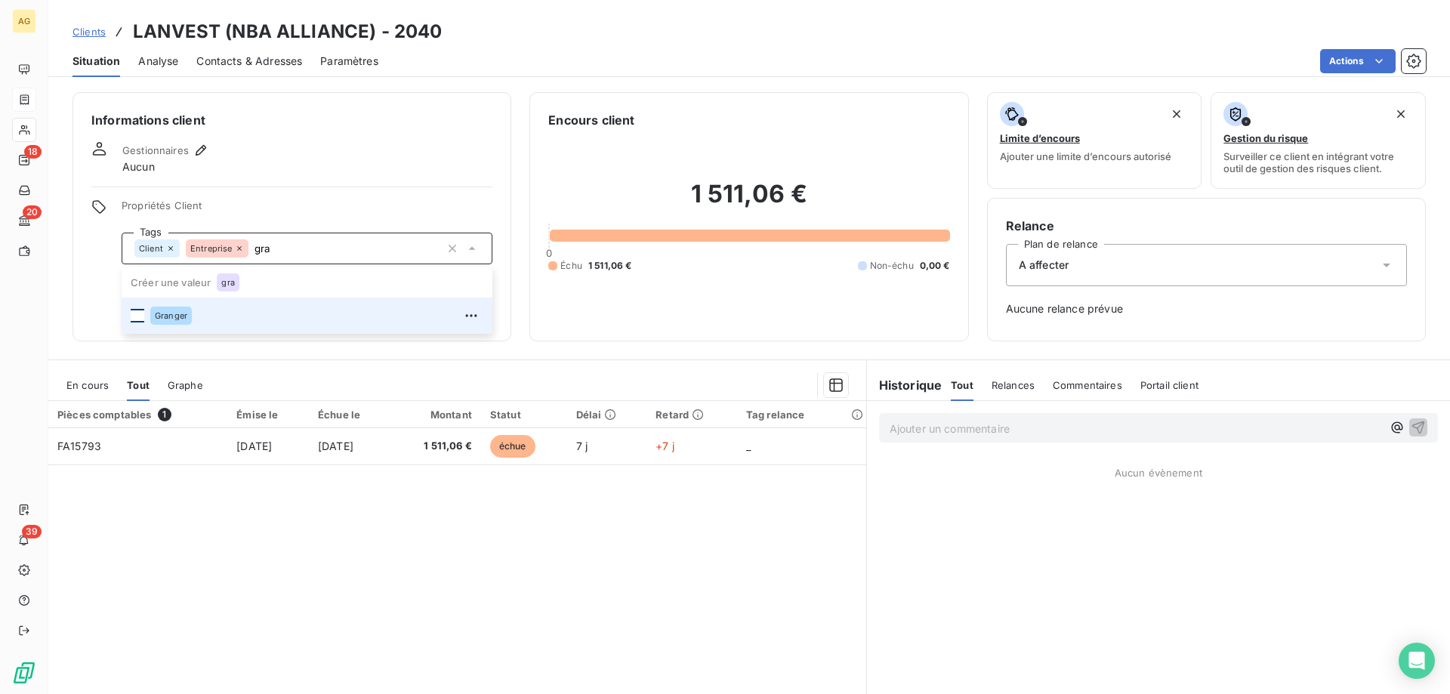
click at [133, 320] on div at bounding box center [138, 316] width 14 height 14
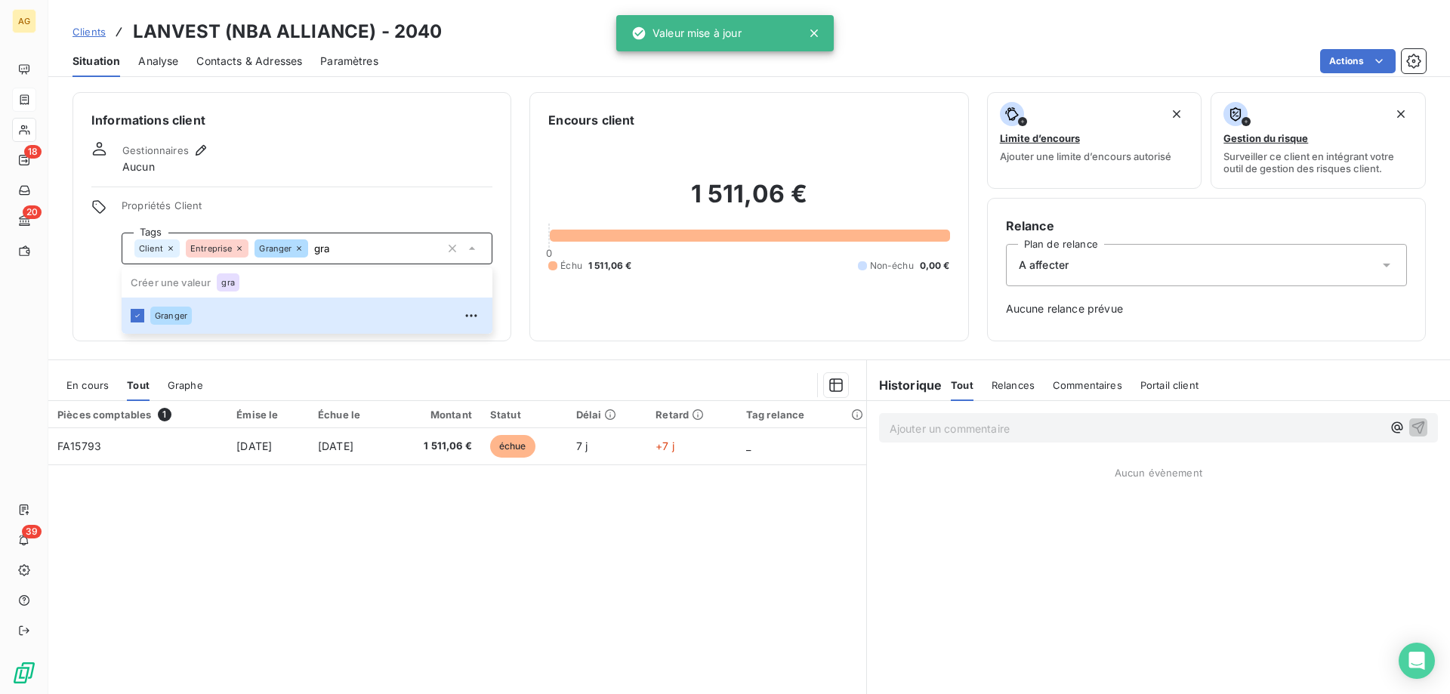
type input "gra"
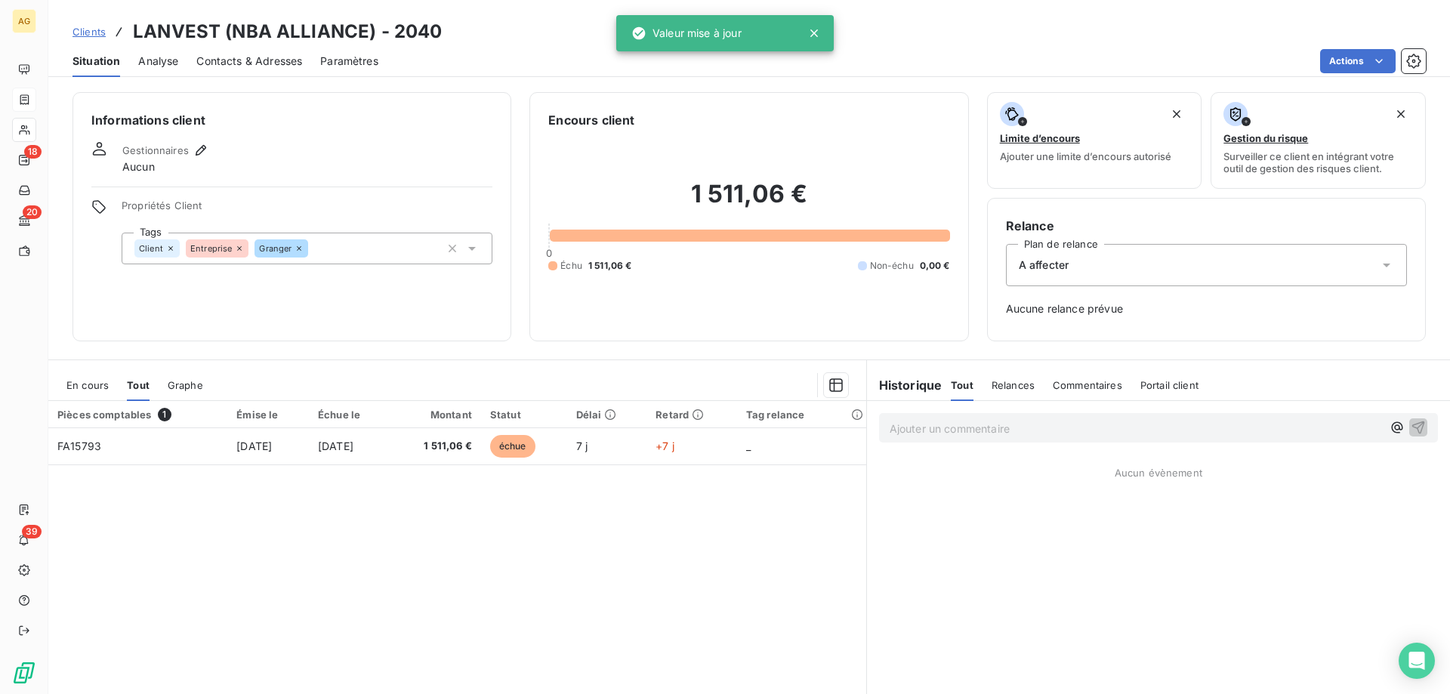
click at [189, 142] on div "Gestionnaires" at bounding box center [166, 150] width 88 height 18
click at [199, 145] on icon "button" at bounding box center [200, 150] width 15 height 15
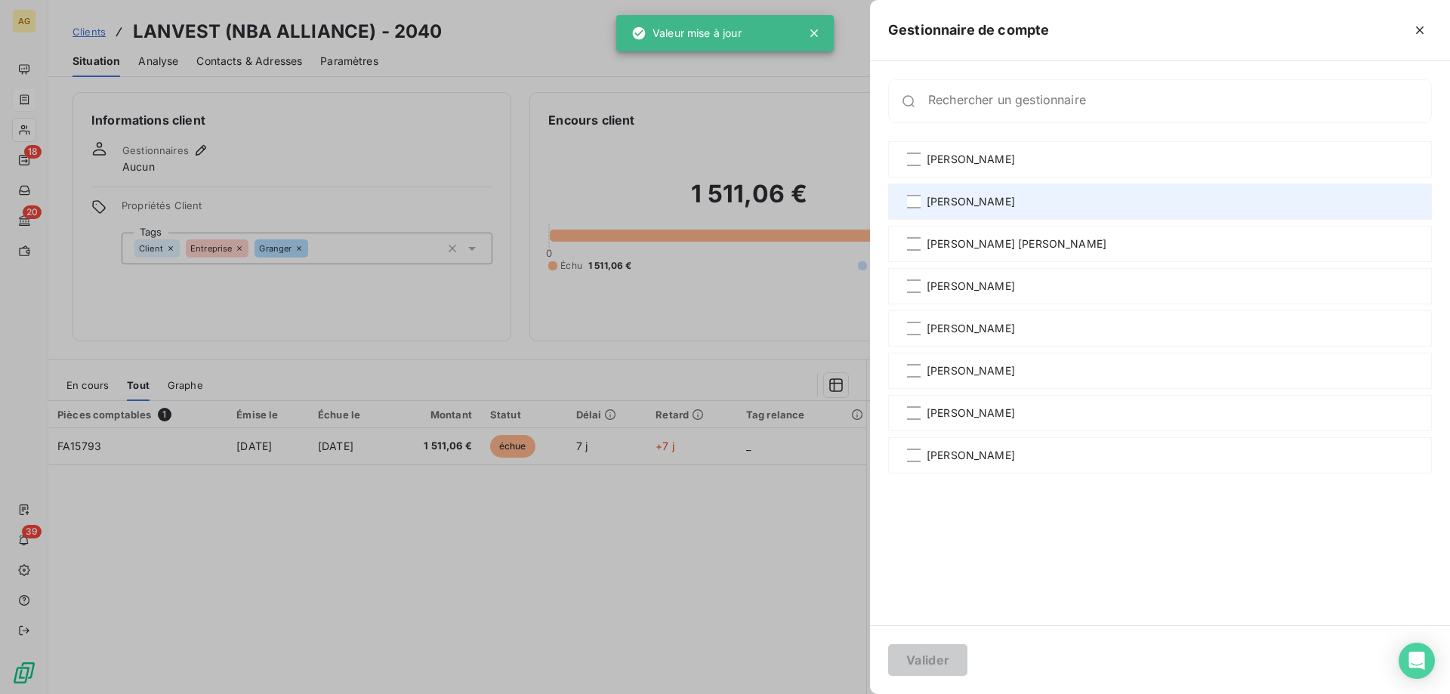
click at [919, 208] on div "[PERSON_NAME]" at bounding box center [1160, 202] width 544 height 36
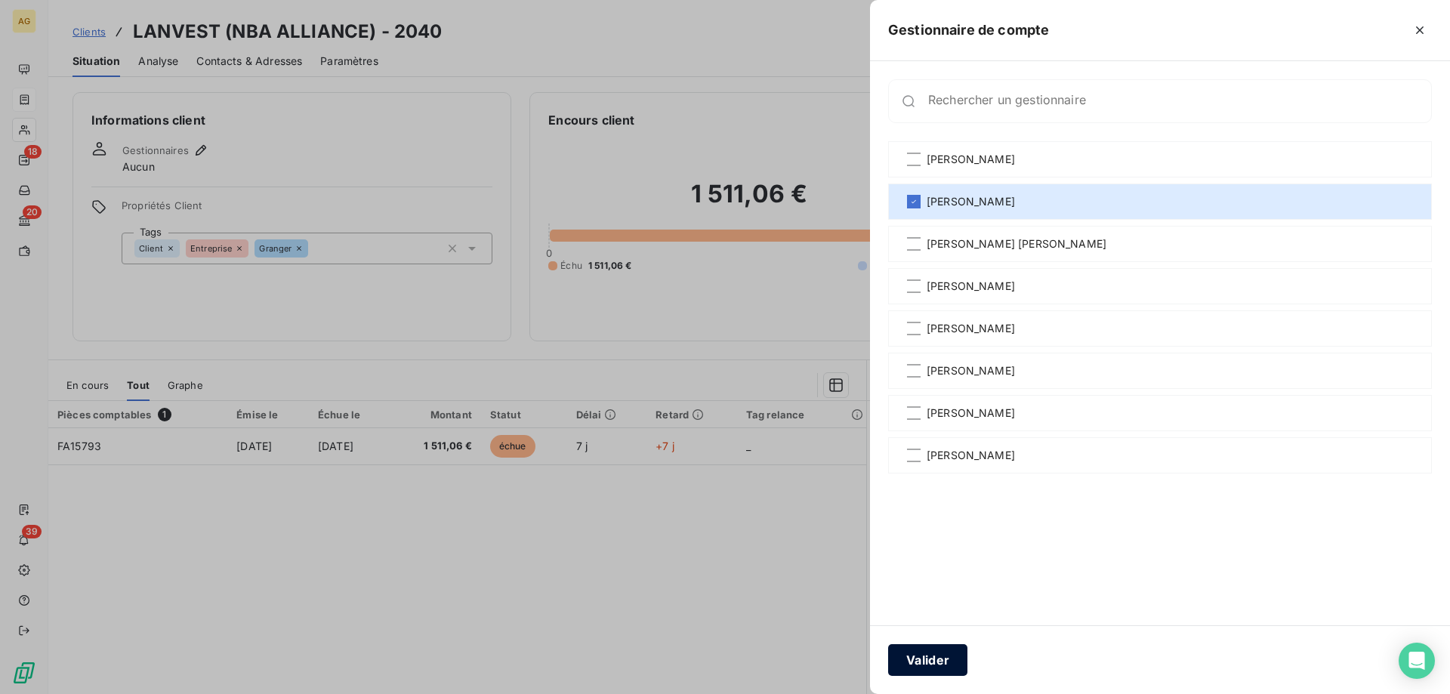
click at [927, 670] on button "Valider" at bounding box center [927, 660] width 79 height 32
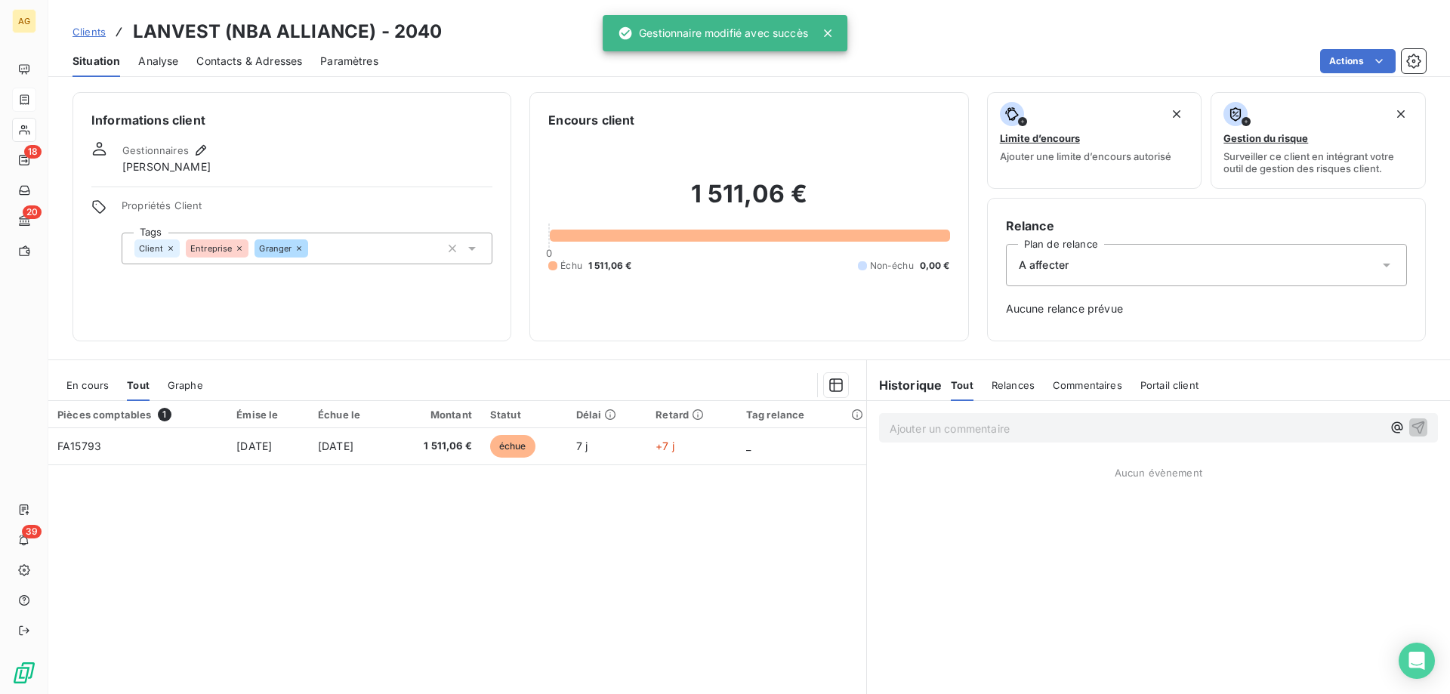
click at [1123, 296] on div "Relance Plan de relance A affecter Aucune relance prévue" at bounding box center [1206, 270] width 401 height 106
click at [1112, 273] on div "A affecter" at bounding box center [1206, 265] width 401 height 42
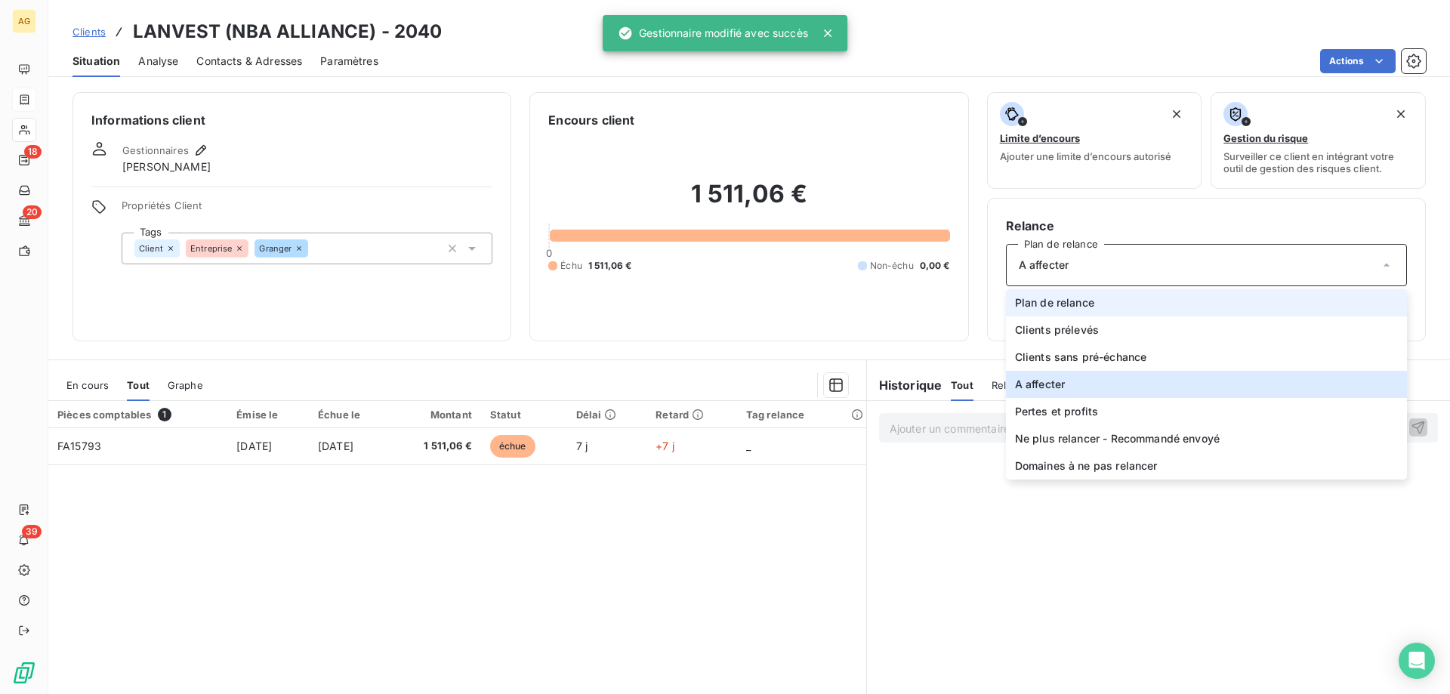
click at [1095, 308] on li "Plan de relance" at bounding box center [1206, 302] width 401 height 27
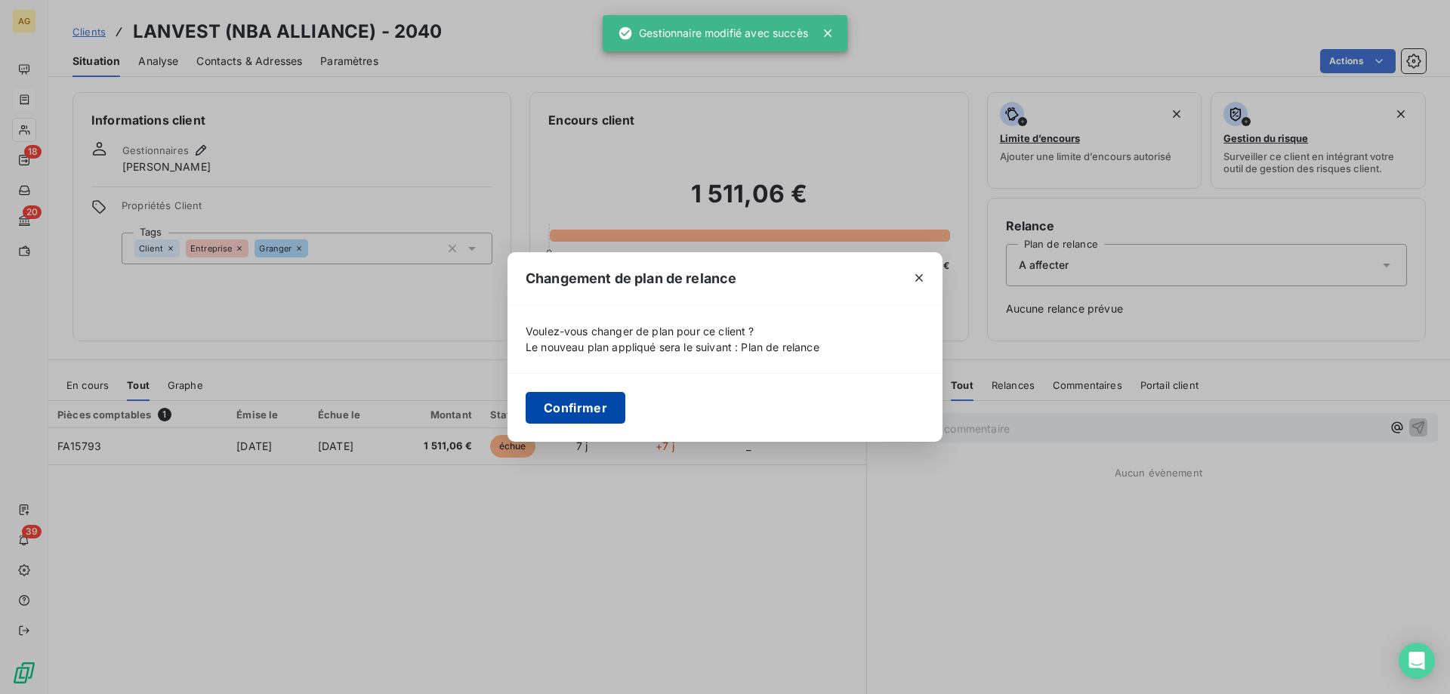
click at [548, 418] on button "Confirmer" at bounding box center [576, 408] width 100 height 32
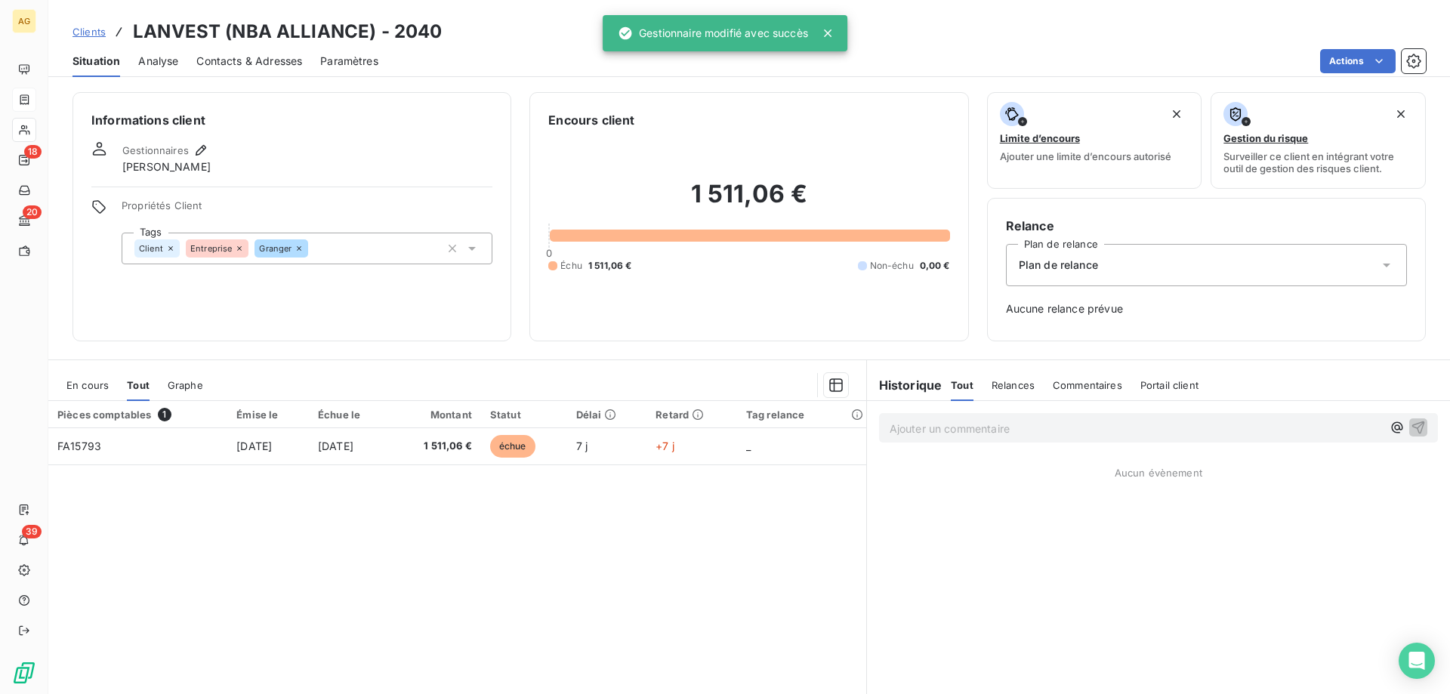
click at [446, 354] on div "Informations client Gestionnaires [PERSON_NAME] Propriétés Client Tags Client E…" at bounding box center [749, 388] width 1402 height 611
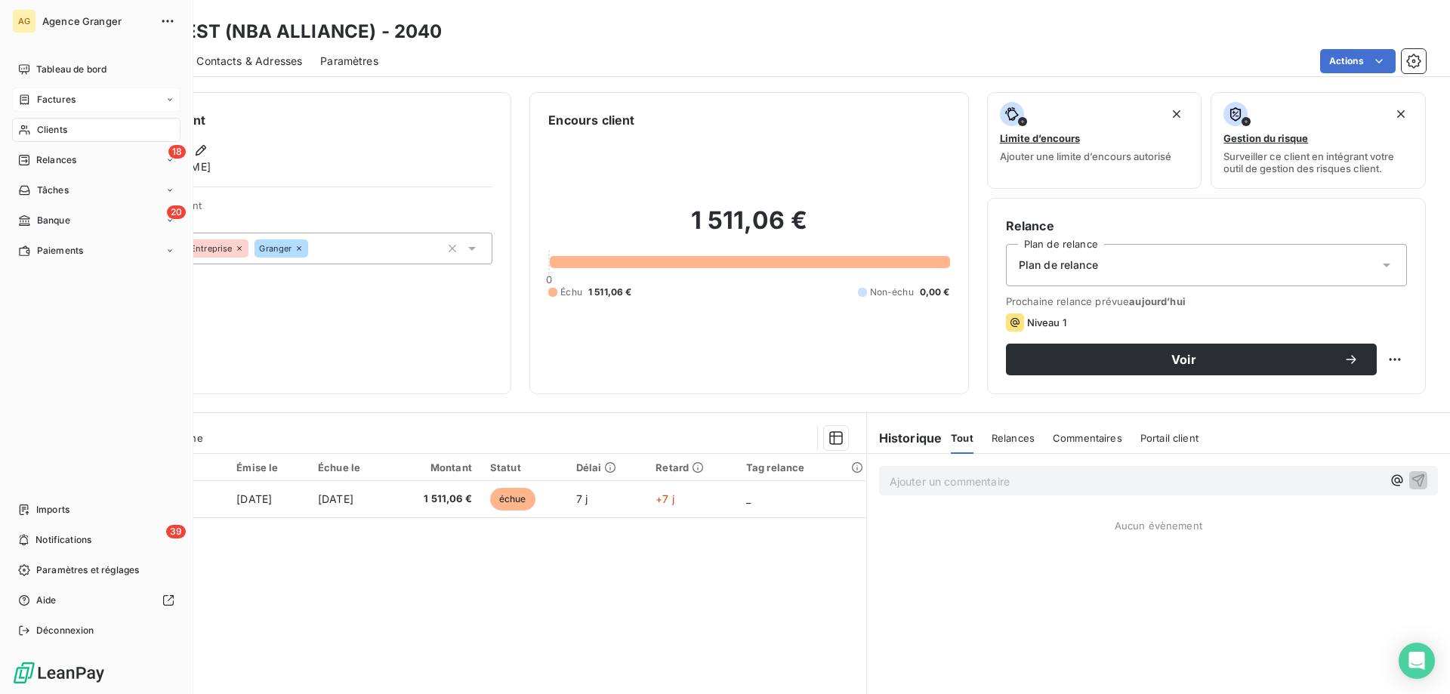
click at [39, 126] on span "Clients" at bounding box center [52, 130] width 30 height 14
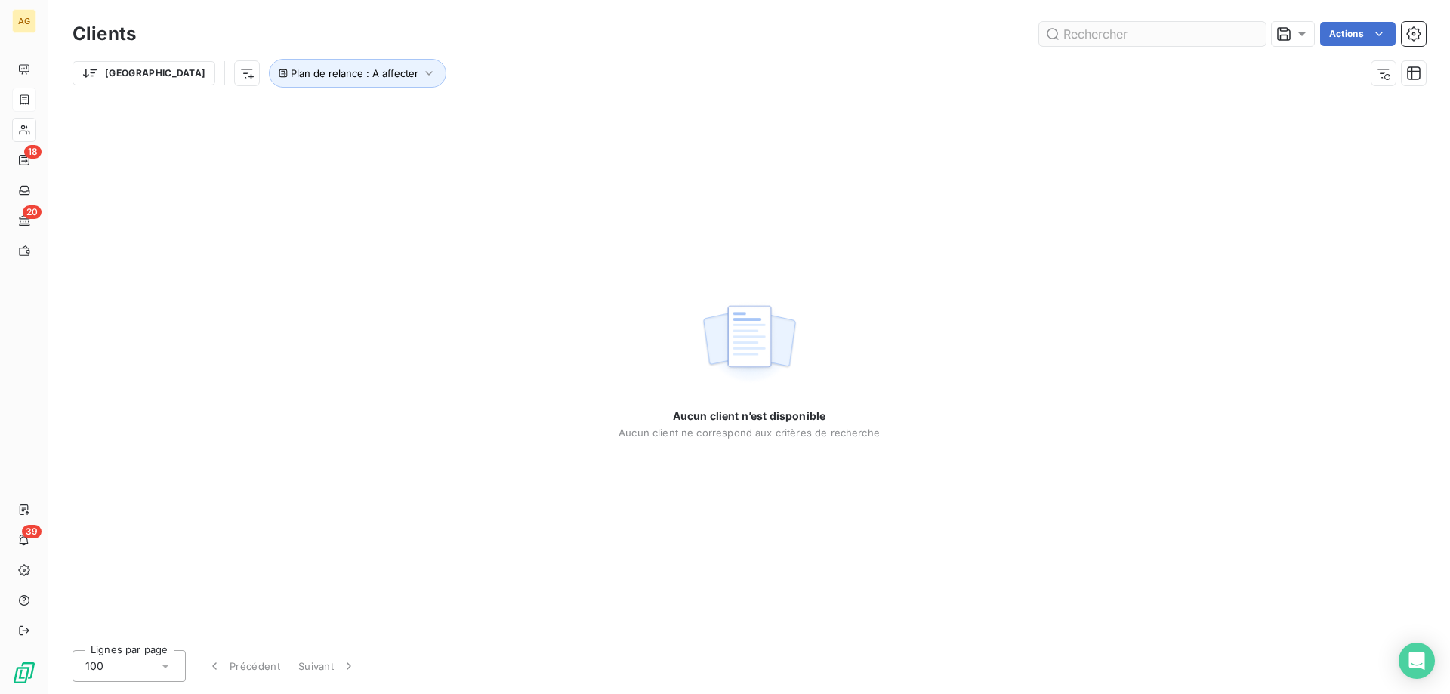
click at [1168, 36] on input "text" at bounding box center [1152, 34] width 227 height 24
type input "distri"
click at [218, 46] on div "Clients distri Actions" at bounding box center [750, 34] width 1354 height 32
click at [269, 66] on button "Plan de relance : A affecter" at bounding box center [358, 73] width 178 height 29
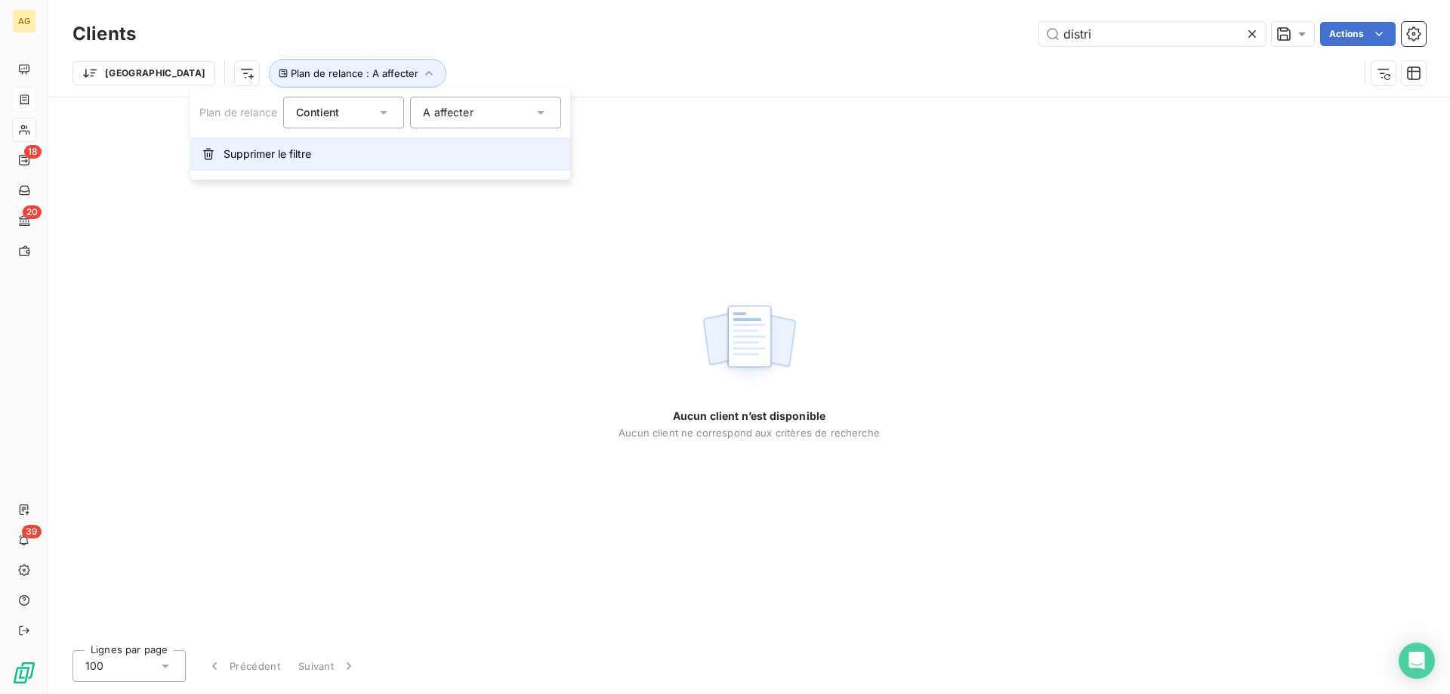
click at [233, 153] on span "Supprimer le filtre" at bounding box center [268, 154] width 88 height 15
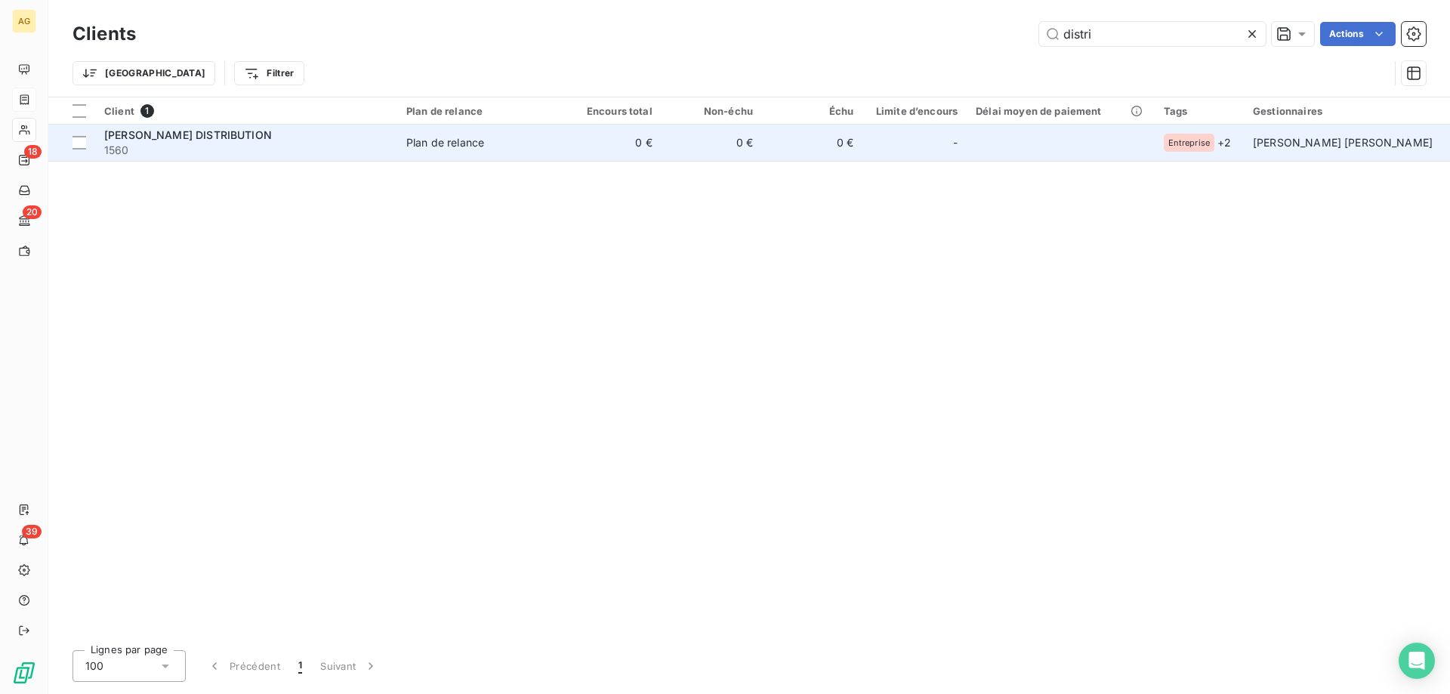
click at [256, 156] on span "1560" at bounding box center [246, 150] width 284 height 15
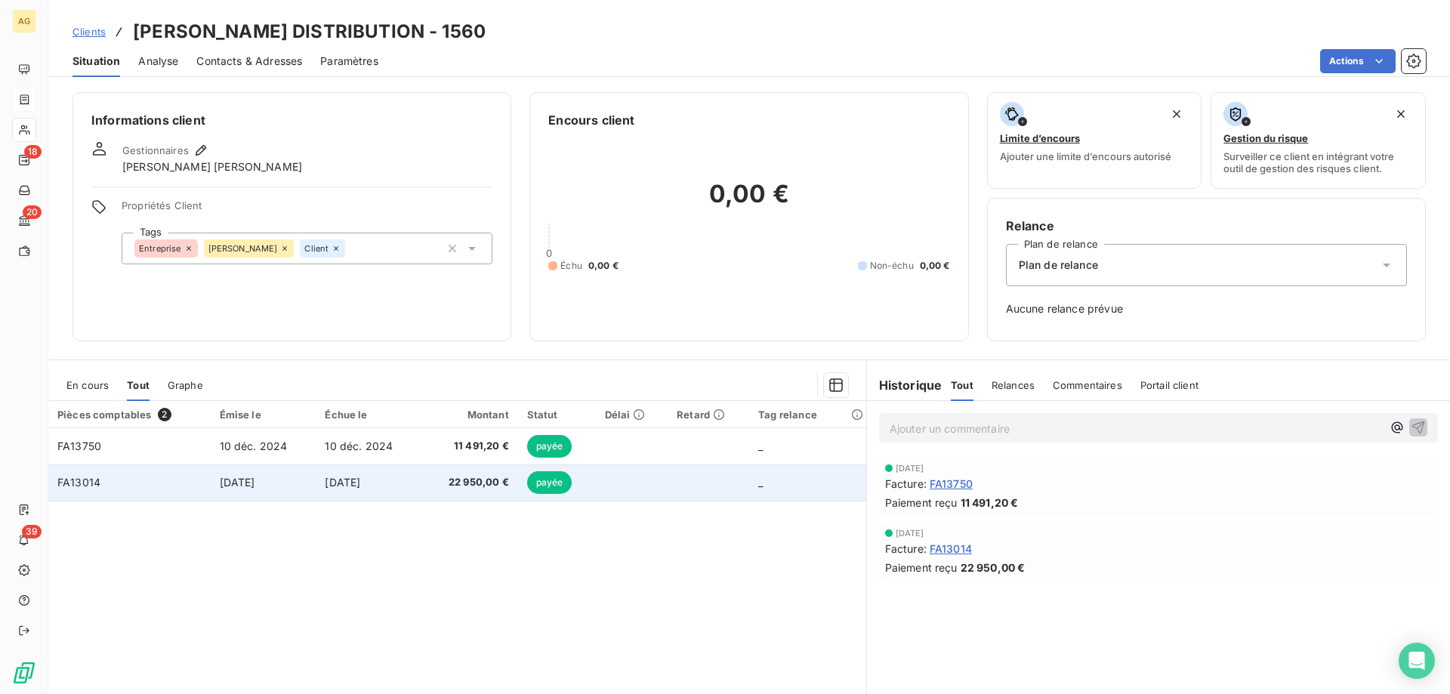
click at [450, 486] on span "22 950,00 €" at bounding box center [470, 482] width 78 height 15
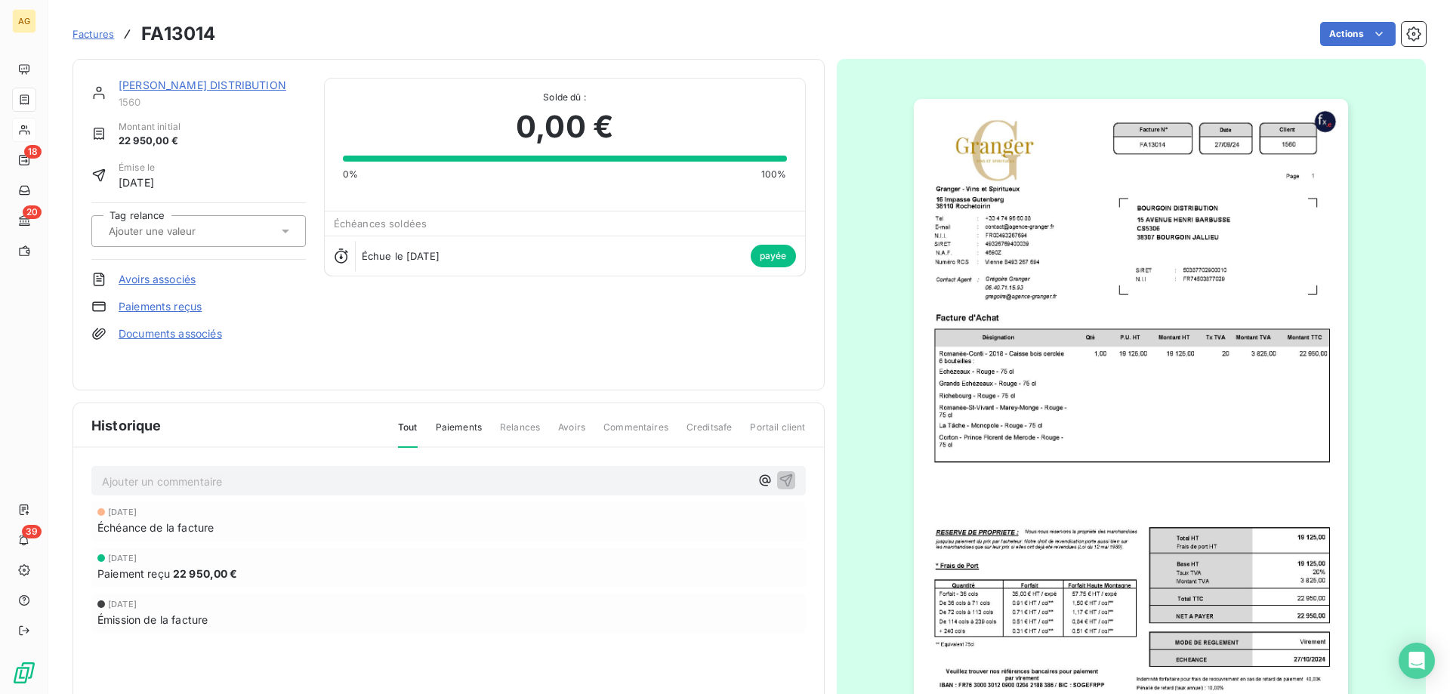
click at [1095, 326] on img "button" at bounding box center [1131, 406] width 434 height 615
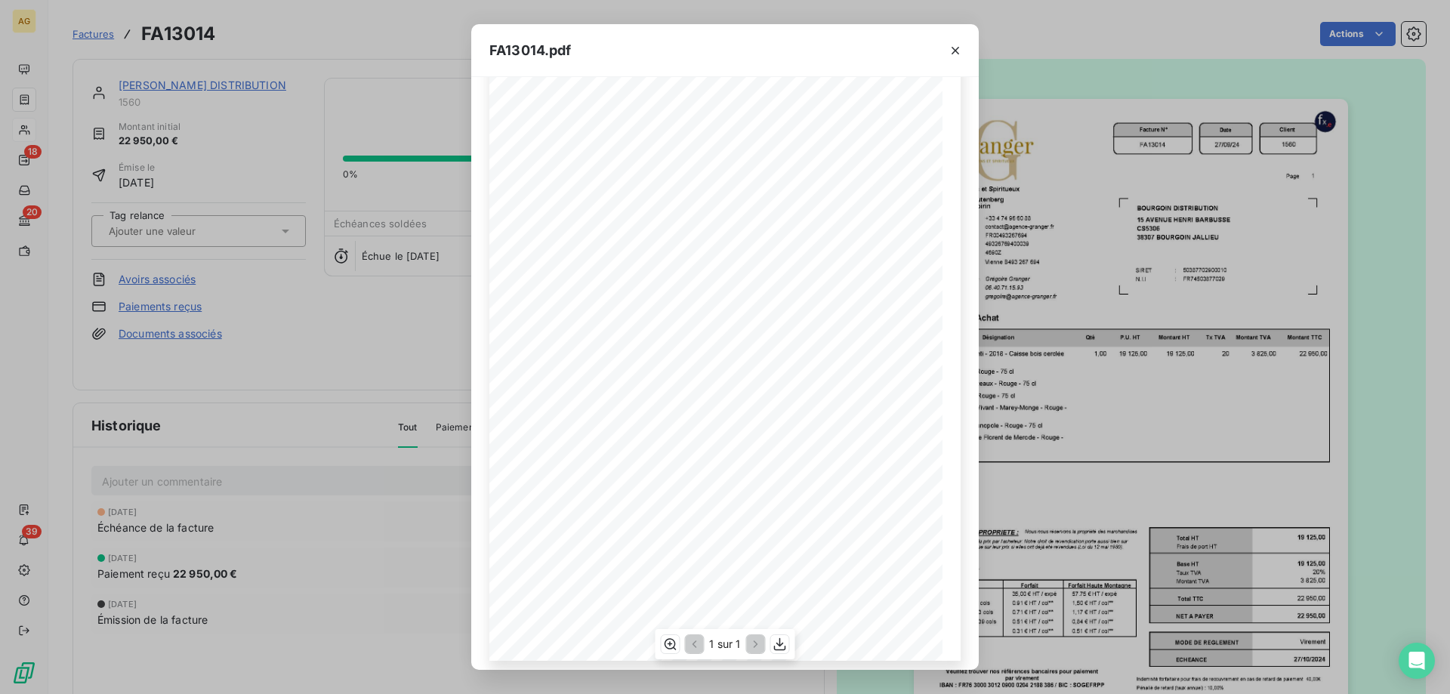
scroll to position [76, 0]
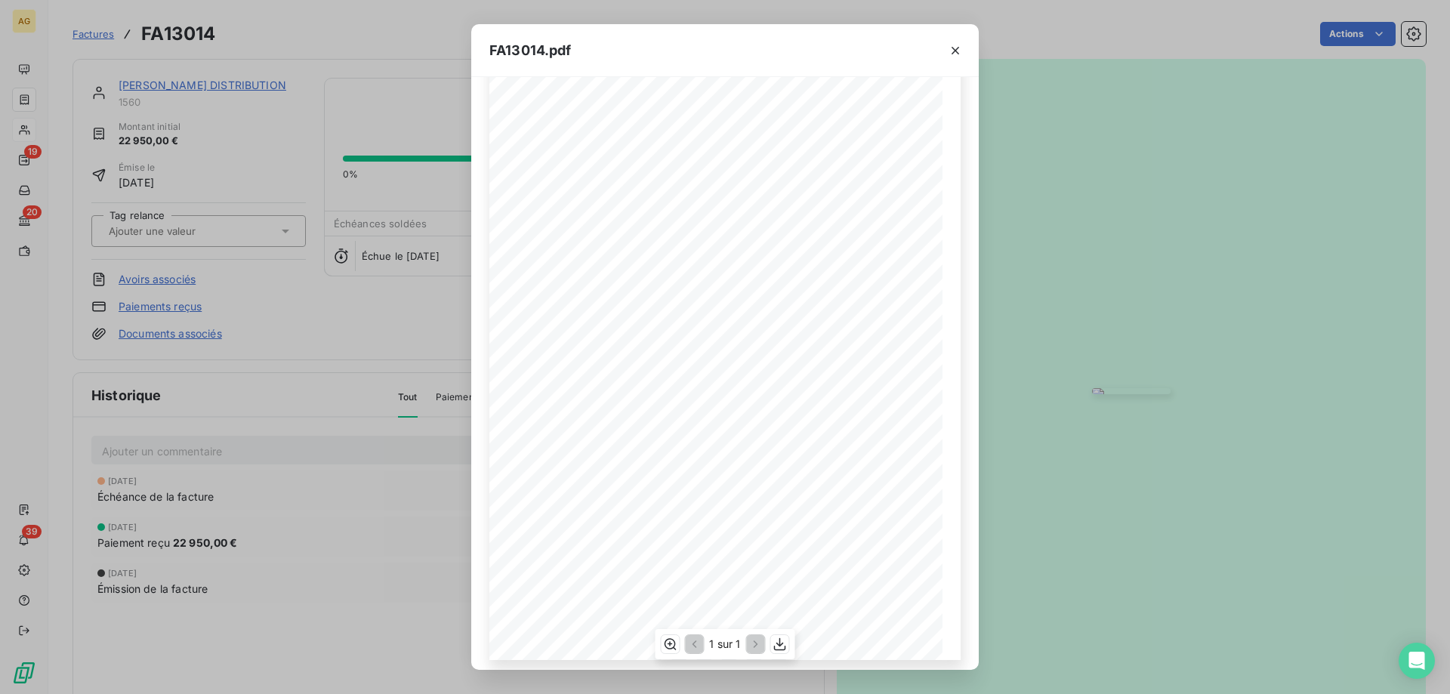
click at [523, 331] on div "Facture N° Client FR00493267694 FA13014 [DATE] 1560 Date [PERSON_NAME] - Vins e…" at bounding box center [724, 340] width 471 height 641
click at [525, 329] on span "Richebourg - Rouge - 75 cl" at bounding box center [563, 328] width 76 height 7
click at [666, 644] on icon "button" at bounding box center [669, 644] width 15 height 15
click at [150, 273] on div "FA13014.pdf Facture N° Client FR00493267694 FA13014 [DATE] 1560 Date [PERSON_NA…" at bounding box center [725, 347] width 1450 height 694
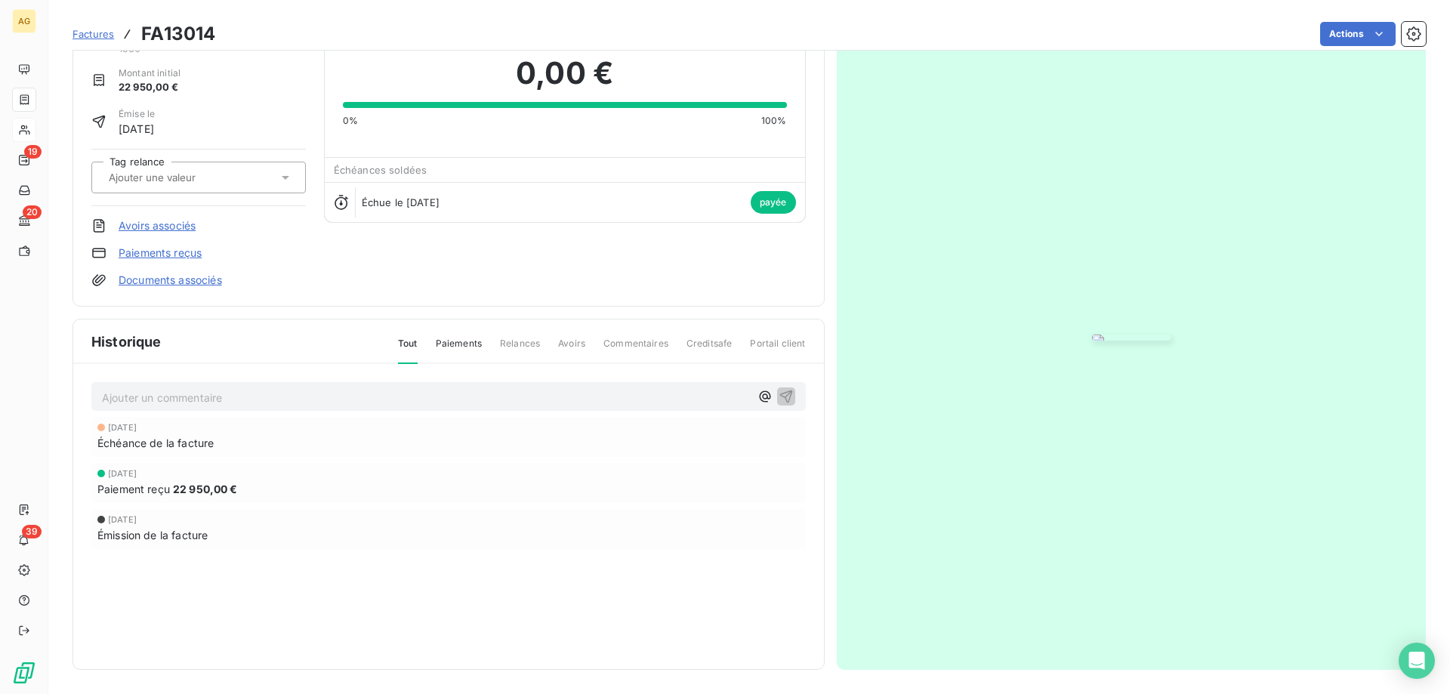
scroll to position [85, 0]
